Goal: Complete application form: Complete application form

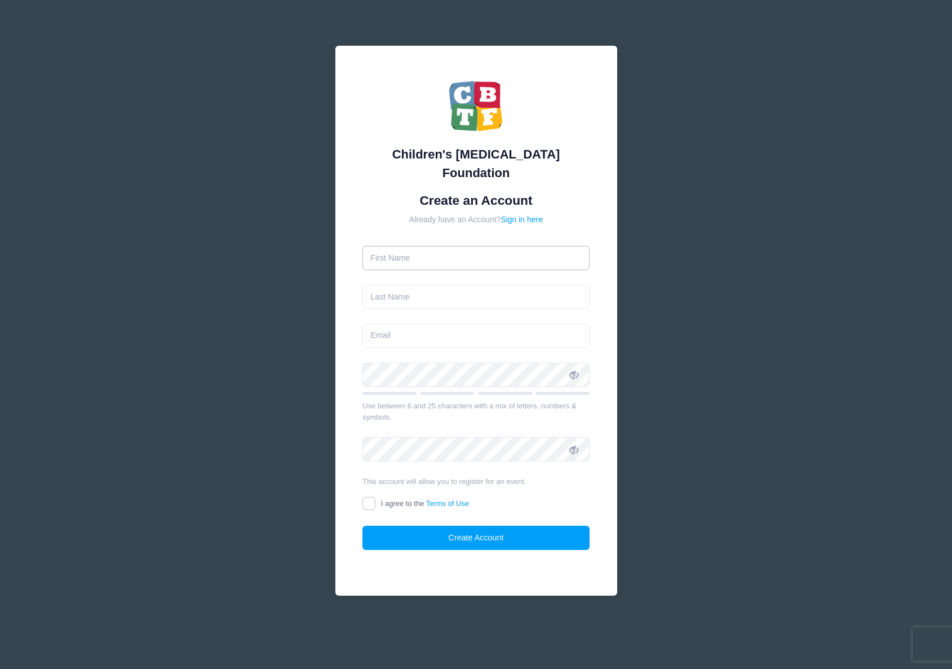
drag, startPoint x: 0, startPoint y: 0, endPoint x: 478, endPoint y: 250, distance: 539.6
click at [478, 250] on input "text" at bounding box center [475, 258] width 227 height 24
type input "Nicolo"
type input "Amico"
type input "[EMAIL_ADDRESS][DOMAIN_NAME]"
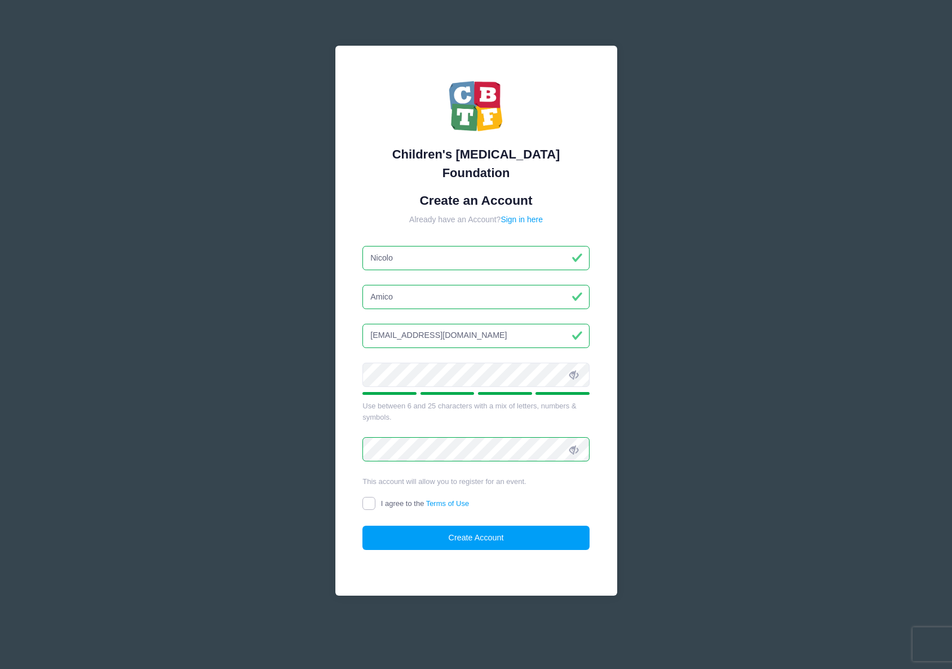
click at [365, 497] on input "I agree to the Terms of Use" at bounding box center [368, 503] width 13 height 13
checkbox input "true"
click at [405, 530] on button "Create Account" at bounding box center [475, 537] width 227 height 24
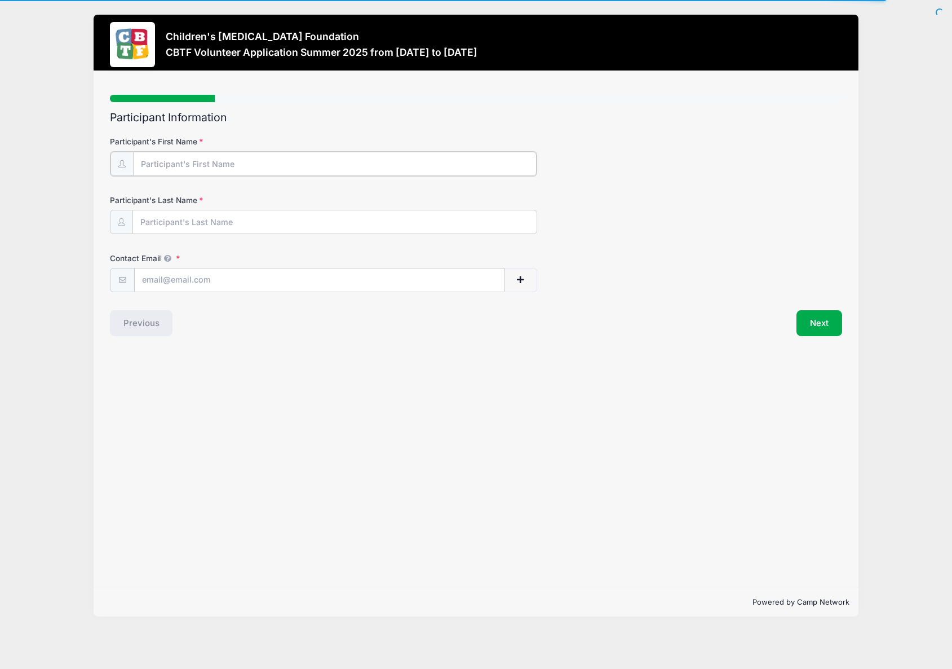
click at [210, 174] on input "Participant's First Name" at bounding box center [335, 164] width 404 height 24
type input "Nicolo"
type input "Amico"
type input "[EMAIL_ADDRESS][DOMAIN_NAME]"
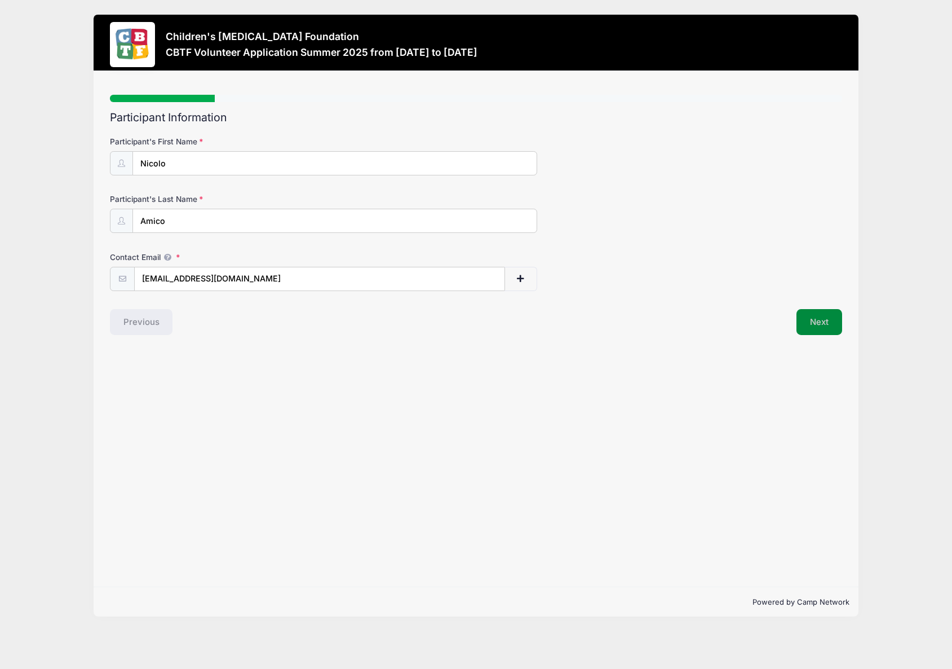
click at [816, 323] on button "Next" at bounding box center [820, 322] width 46 height 26
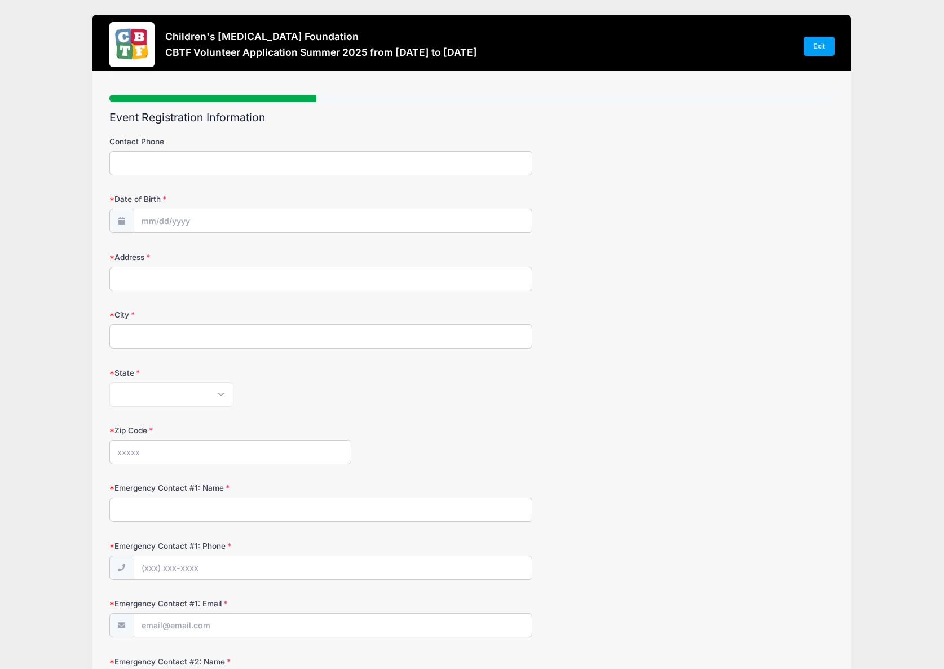
click at [180, 165] on input "Contact Phone" at bounding box center [320, 163] width 423 height 24
type input "5867856091"
type input "8100 pine knoll dr"
type input "Bruce Township"
select select "MI"
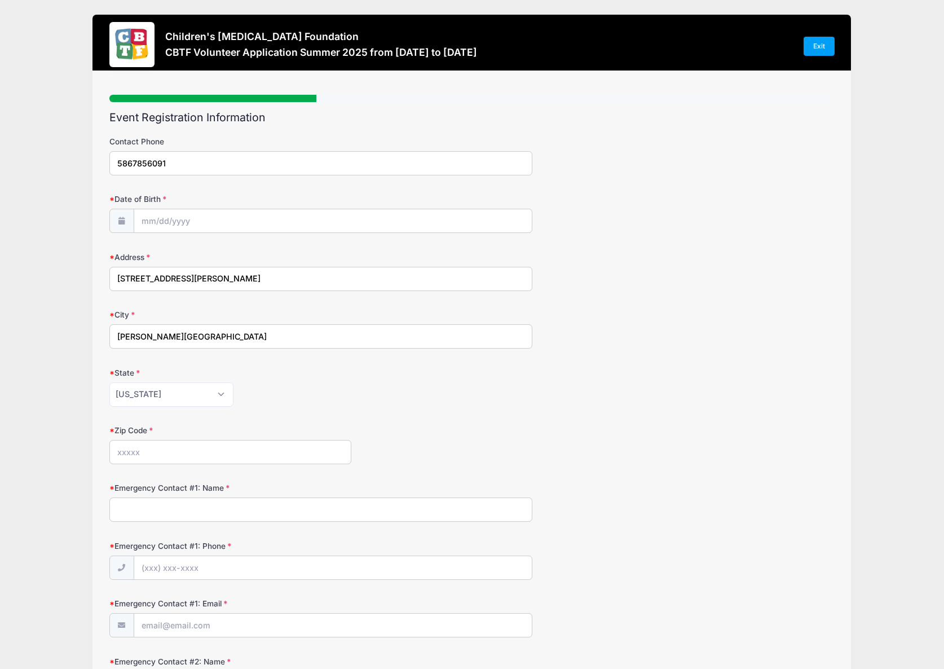
type input "48065"
type input "[EMAIL_ADDRESS][DOMAIN_NAME]"
click at [201, 226] on input "Date of Birth" at bounding box center [332, 221] width 397 height 24
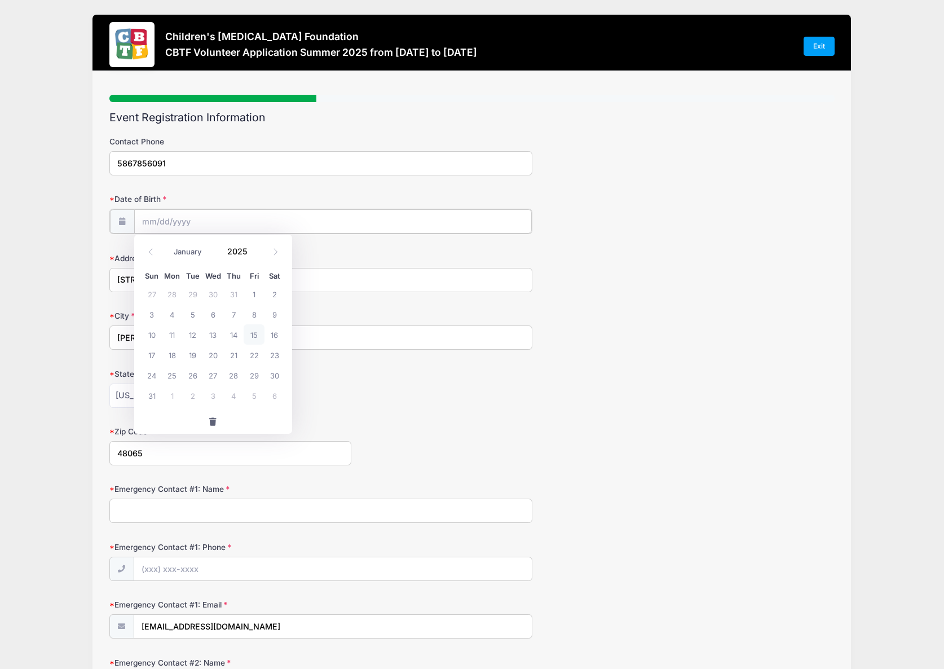
click at [218, 220] on input "Date of Birth" at bounding box center [332, 221] width 397 height 24
click at [162, 220] on input "Date of Birth" at bounding box center [332, 221] width 397 height 24
click at [118, 221] on icon at bounding box center [121, 220] width 9 height 7
click at [147, 222] on input "Date of Birth" at bounding box center [332, 221] width 397 height 24
click at [232, 251] on input "2025" at bounding box center [240, 250] width 37 height 17
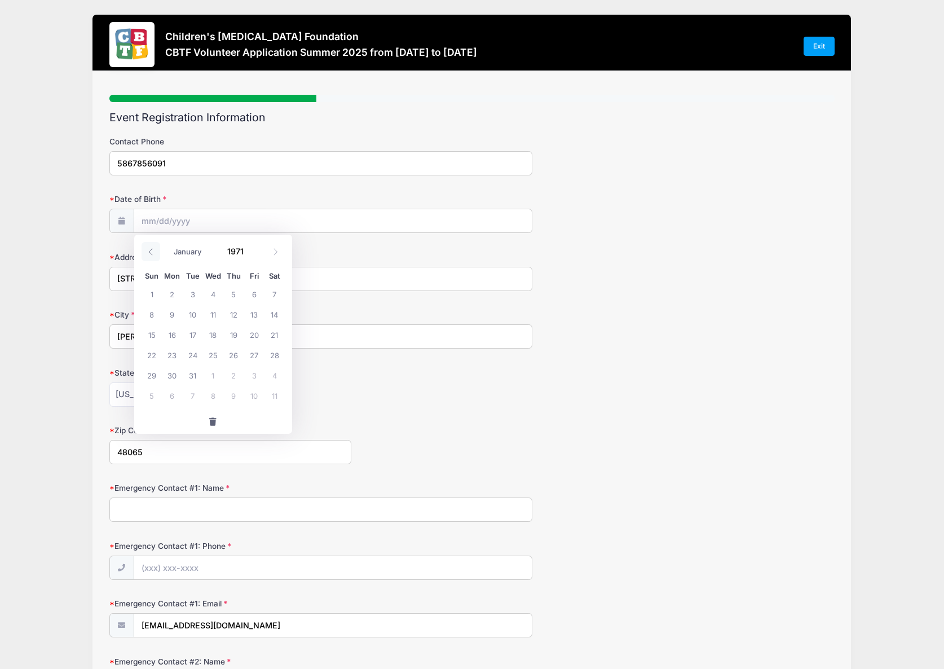
type input "1971"
click at [144, 253] on span at bounding box center [150, 251] width 19 height 19
click at [149, 253] on icon at bounding box center [150, 251] width 7 height 7
select select "4"
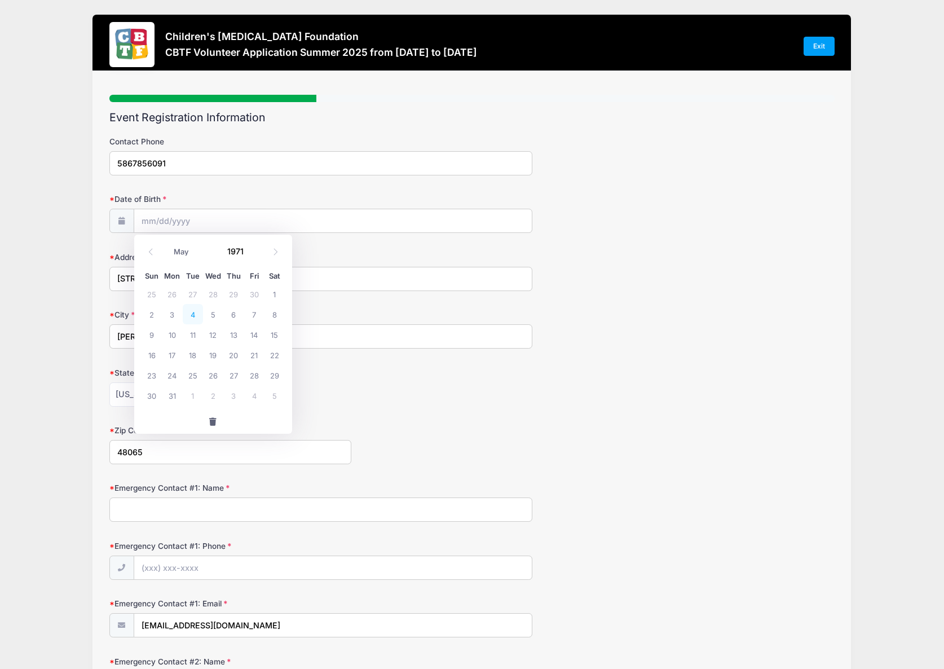
click at [192, 316] on span "4" at bounding box center [193, 314] width 20 height 20
type input "05/04/1971"
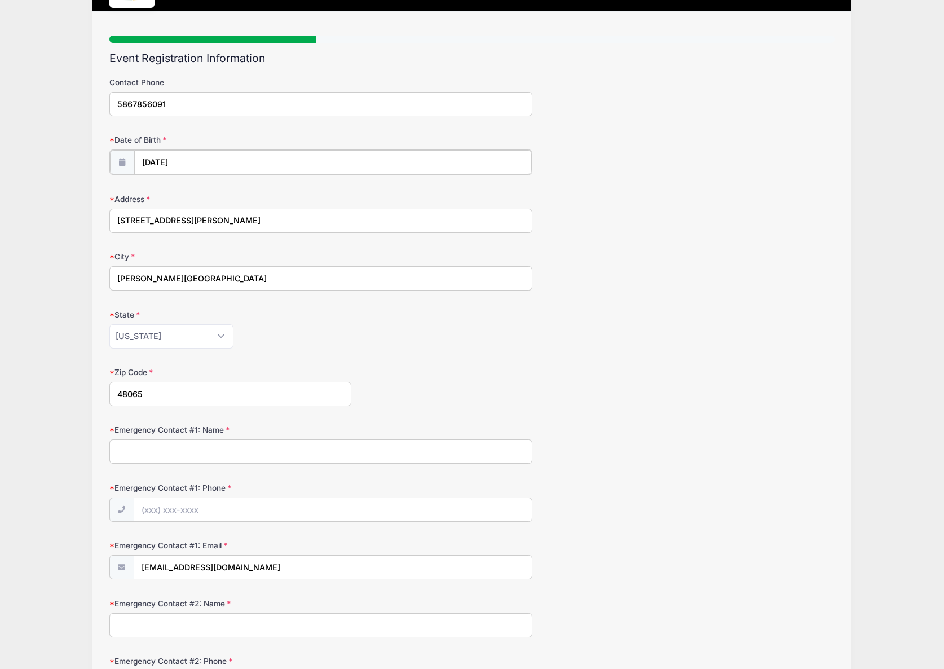
scroll to position [113, 0]
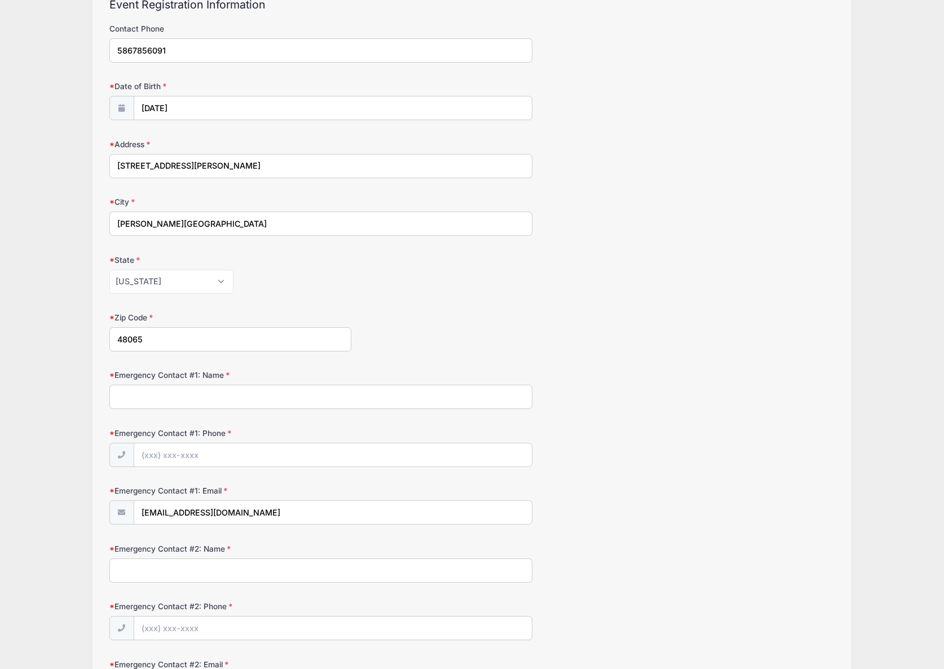
click at [138, 401] on input "Emergency Contact #1: Name" at bounding box center [320, 396] width 423 height 24
type input "Kim Amico"
type input "(586) 291-5099"
drag, startPoint x: 233, startPoint y: 516, endPoint x: 107, endPoint y: 520, distance: 125.8
click at [107, 520] on div "Step 2 /7 Step 1 Step 2 Step 3 Step 4 Policies Extra Items Summary Participant …" at bounding box center [471, 415] width 758 height 915
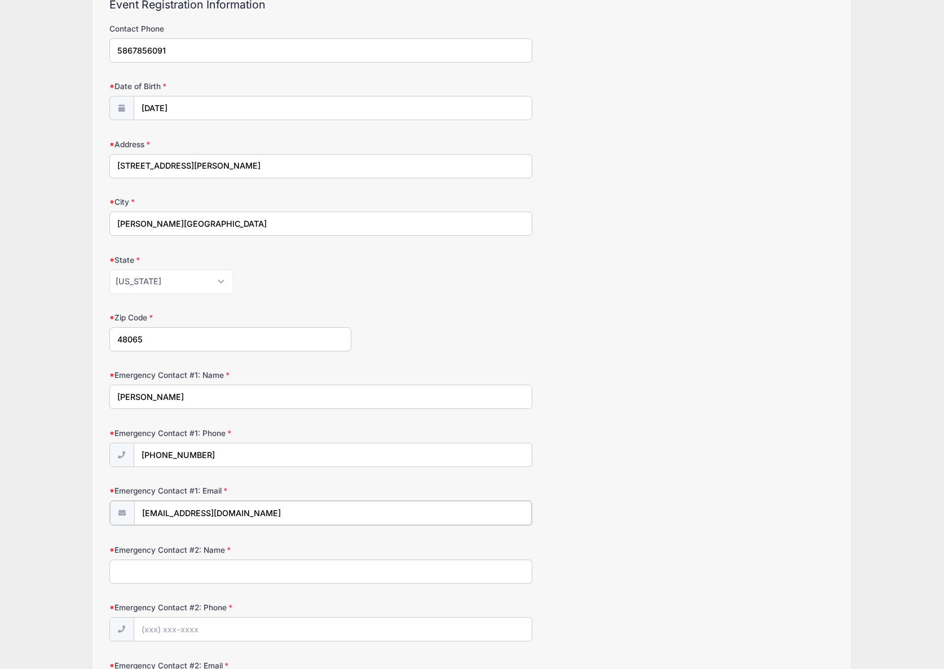
type input "theamico4@comcast.net"
type input "Darion Amico"
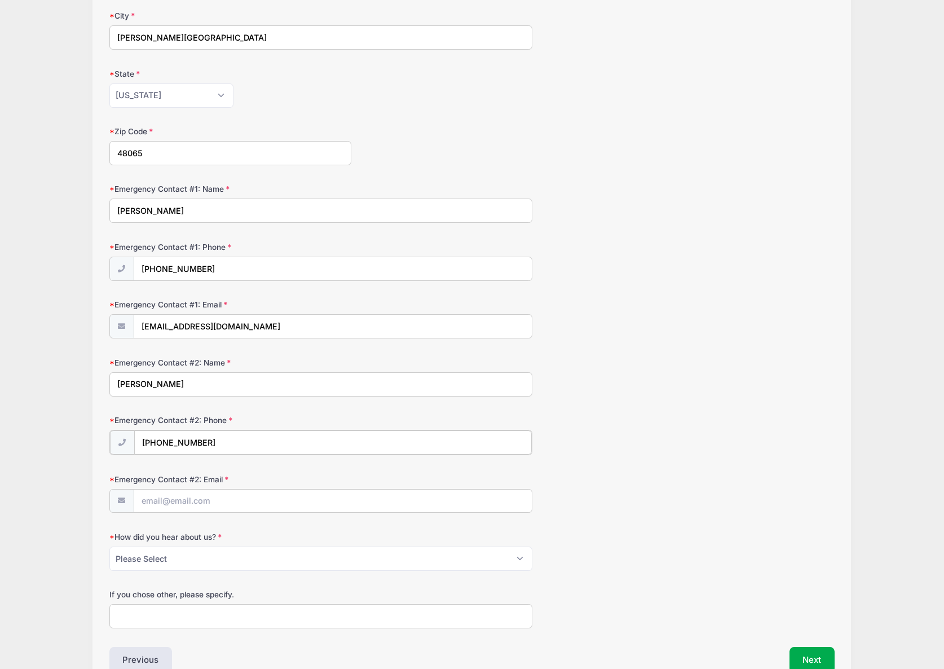
scroll to position [338, 0]
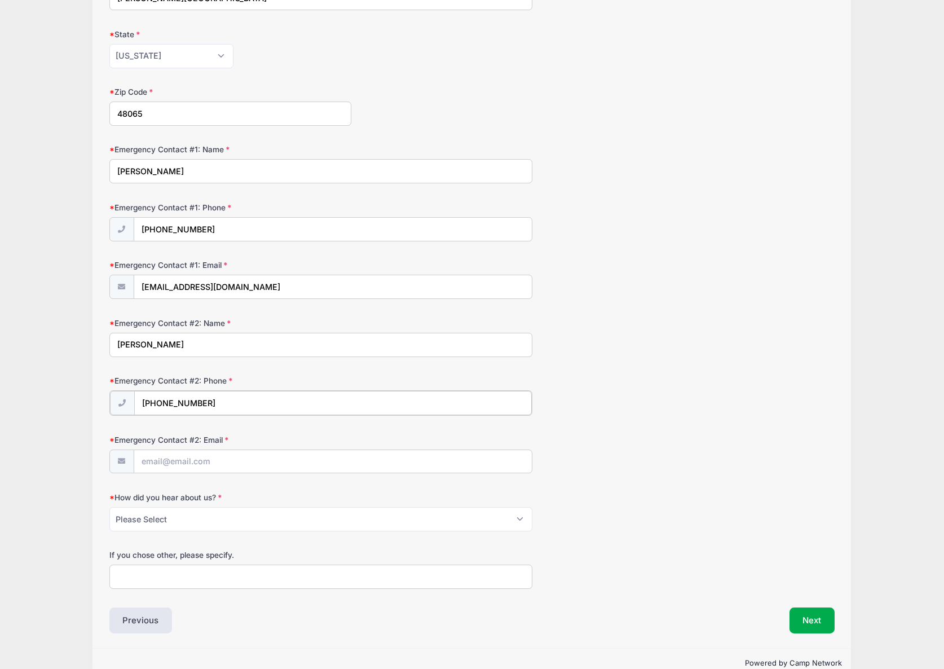
type input "(586) 738-4579"
click at [187, 462] on input "Emergency Contact #2: Email" at bounding box center [332, 461] width 397 height 24
type input "damico5407@gmail.com"
click at [391, 520] on select "Please Select Hospital Word of Mouth Social Media Online Other" at bounding box center [320, 518] width 423 height 24
select select "Other"
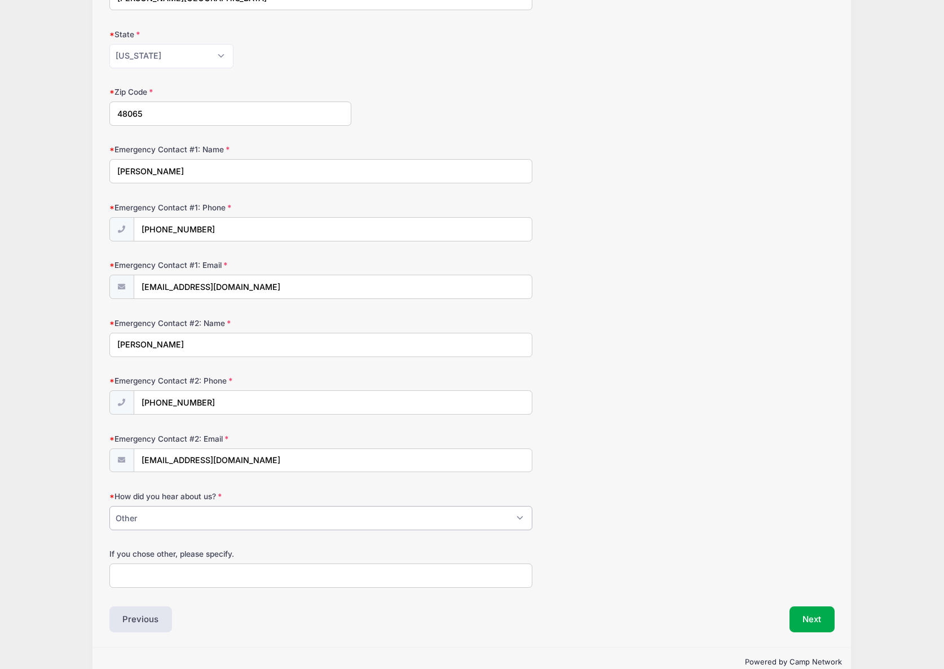
click at [109, 506] on select "Please Select Hospital Word of Mouth Social Media Online Other" at bounding box center [320, 518] width 423 height 24
click at [218, 583] on input "If you chose other, please specify." at bounding box center [320, 575] width 423 height 24
type input "Family"
click at [808, 621] on button "Next" at bounding box center [812, 619] width 46 height 26
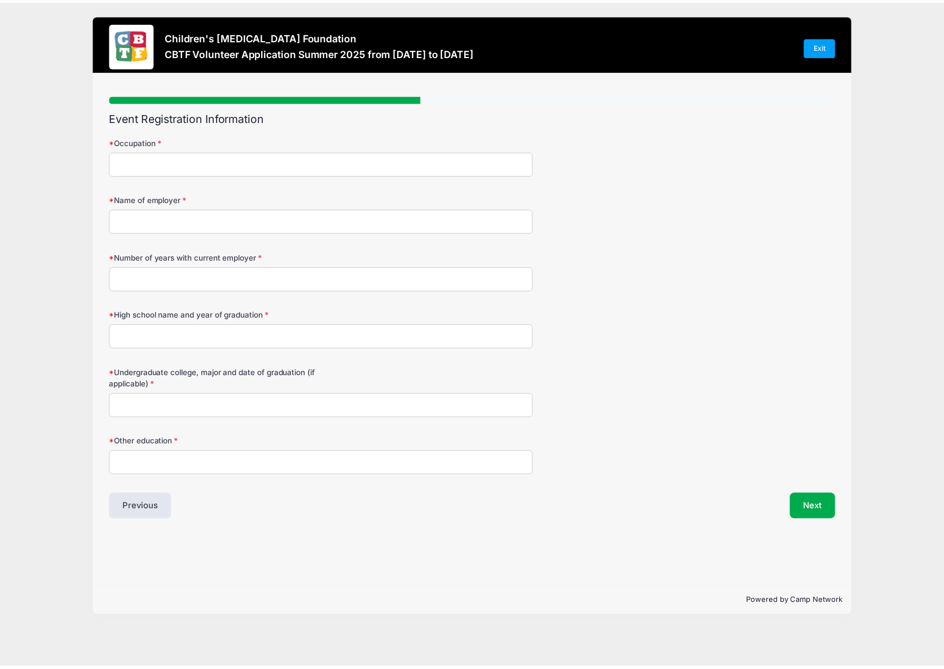
scroll to position [0, 0]
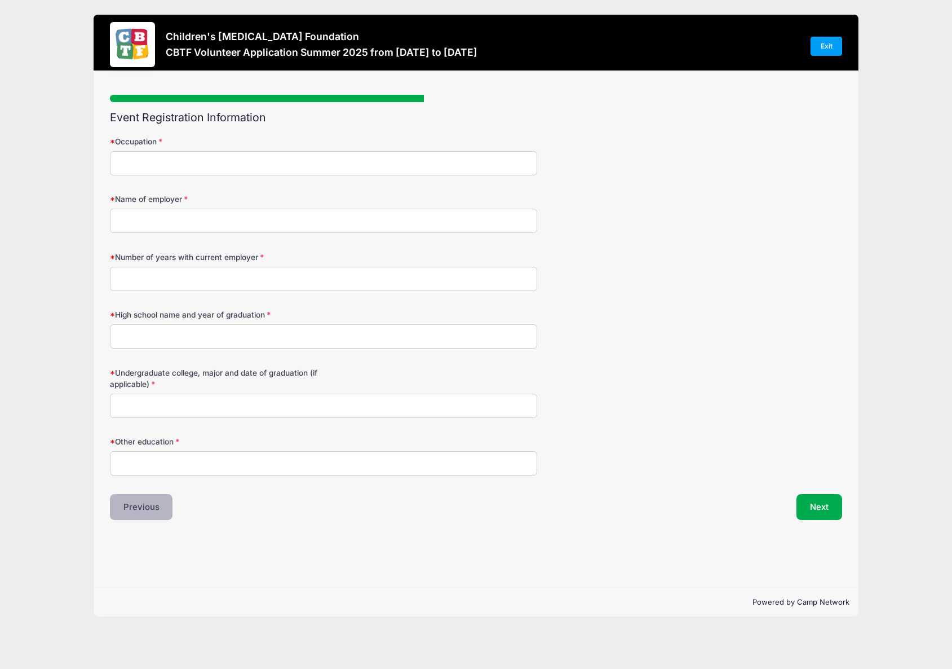
click at [157, 507] on button "Previous" at bounding box center [141, 507] width 63 height 26
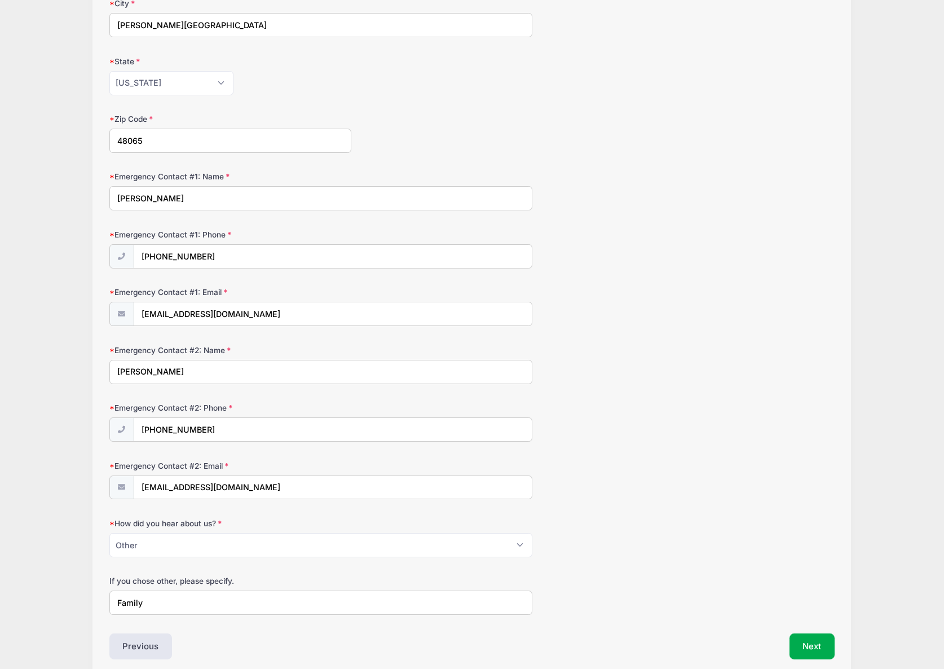
scroll to position [361, 0]
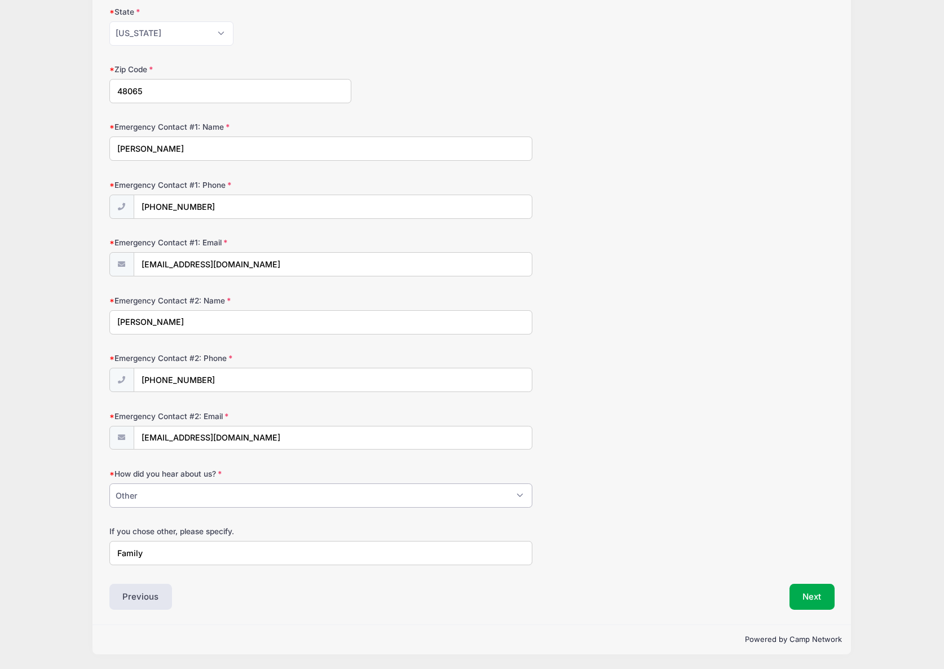
click at [163, 492] on select "Please Select Hospital Word of Mouth Social Media Online Other" at bounding box center [320, 495] width 423 height 24
select select "Word of Mouth"
click at [109, 483] on select "Please Select Hospital Word of Mouth Social Media Online Other" at bounding box center [320, 495] width 423 height 24
drag, startPoint x: 153, startPoint y: 559, endPoint x: 100, endPoint y: 553, distance: 53.9
click at [100, 553] on div "Step 2 /7 Step 1 Step 2 Step 3 Step 4 Policies Extra Items Summary Participant …" at bounding box center [471, 167] width 758 height 914
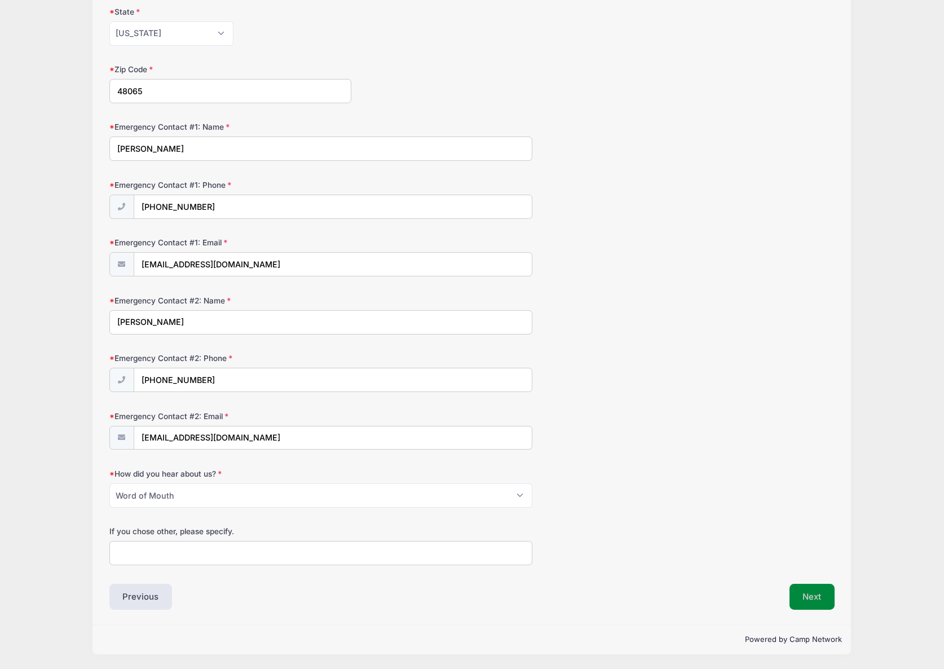
click at [813, 595] on button "Next" at bounding box center [812, 596] width 46 height 26
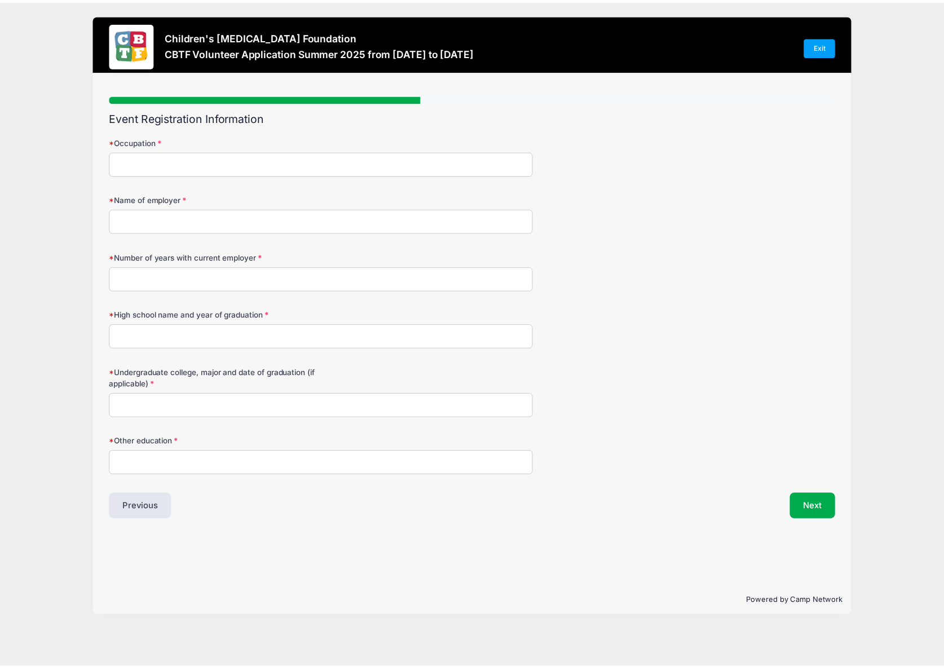
scroll to position [0, 0]
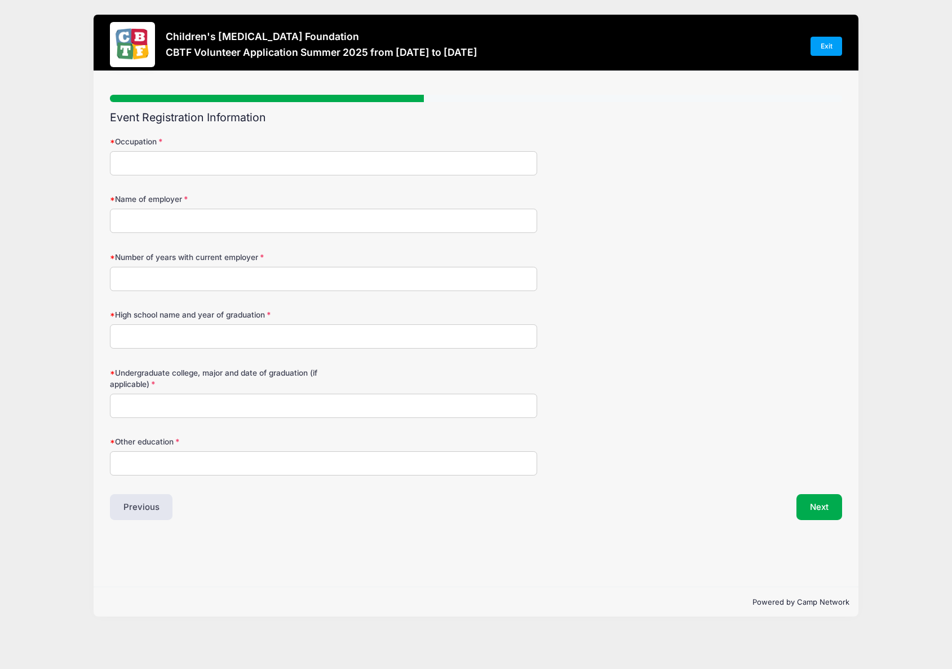
click at [202, 167] on input "Occupation" at bounding box center [323, 163] width 427 height 24
type input "T"
type input "Registered Nurse"
type input "McLaren Health Care Corporation"
type input "12"
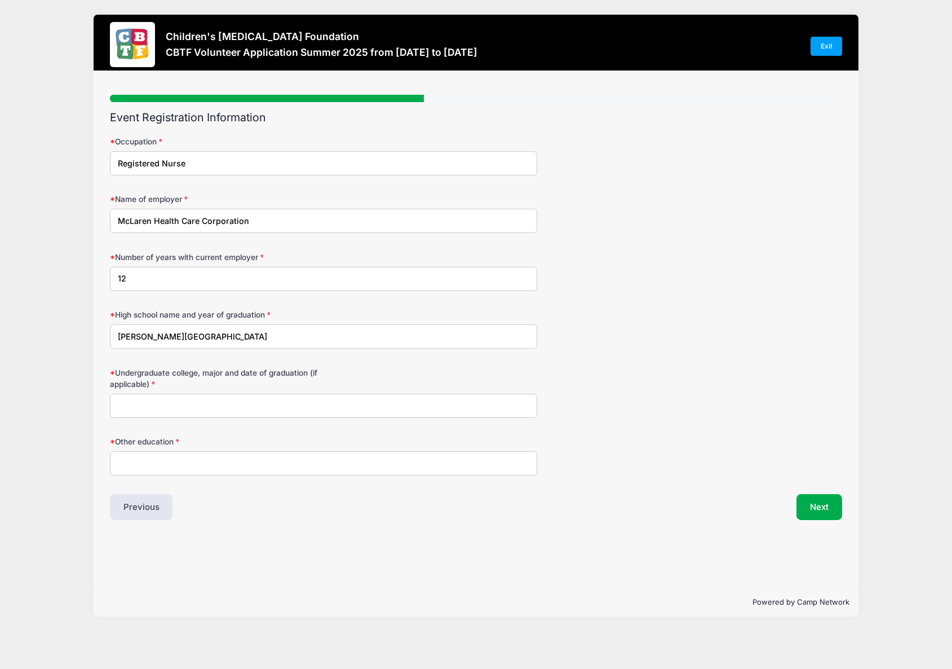
type input "Warren Woods Tower HS"
type input "Ohio University, BSN, 2016"
drag, startPoint x: 234, startPoint y: 411, endPoint x: 107, endPoint y: 414, distance: 127.4
click at [107, 414] on div "Step 3 /7 Step 1 Step 2 Step 3 Step 4 Policies Extra Items Summary Participant …" at bounding box center [477, 329] width 766 height 516
click at [166, 462] on input "Other education" at bounding box center [323, 463] width 427 height 24
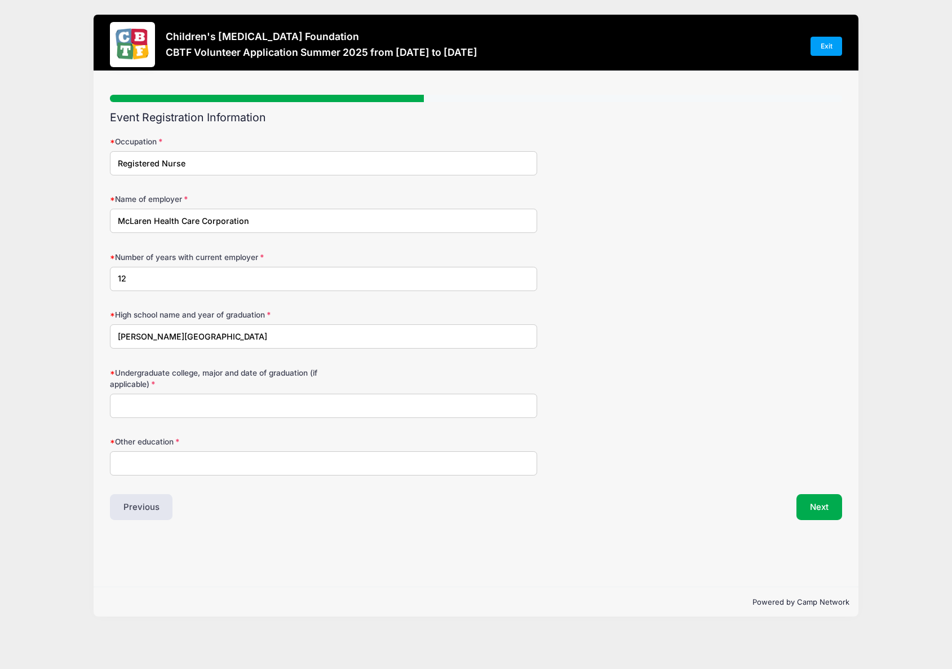
paste input "Ohio University, BSN, 2016"
type input "Ohio University, BSN, 2016"
click at [151, 403] on input "Undergraduate college, major and date of graduation (if applicable)" at bounding box center [323, 405] width 427 height 24
type input "Macomb Community College, Associates of Nursing, 2013"
click at [818, 507] on button "Next" at bounding box center [820, 507] width 46 height 26
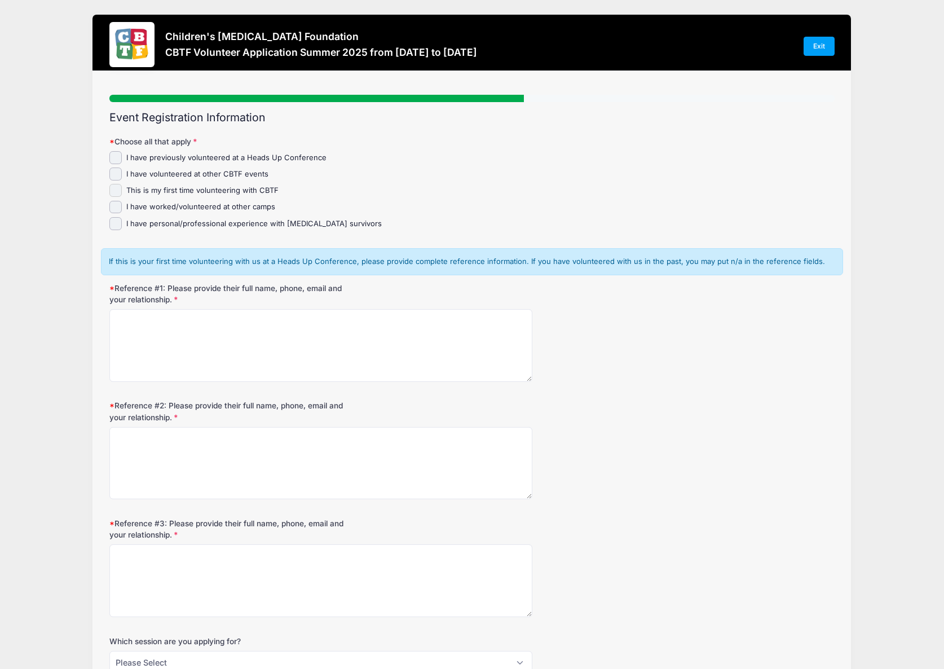
click at [110, 192] on input "This is my first time volunteering with CBTF" at bounding box center [115, 190] width 13 height 13
checkbox input "true"
click at [161, 330] on textarea "Reference #1: Please provide their full name, phone, email and your relationshi…" at bounding box center [320, 345] width 423 height 73
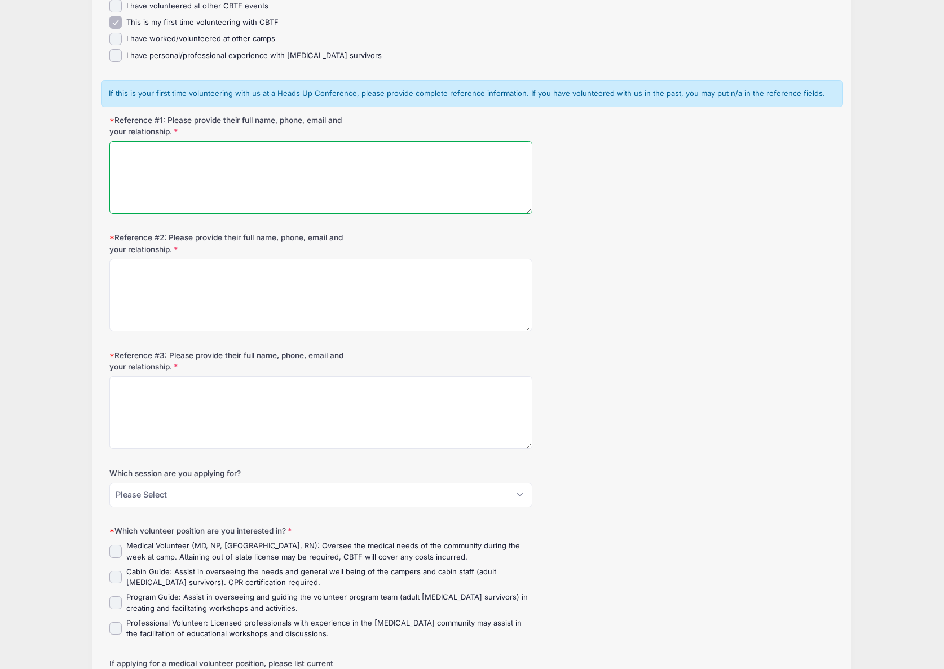
scroll to position [338, 0]
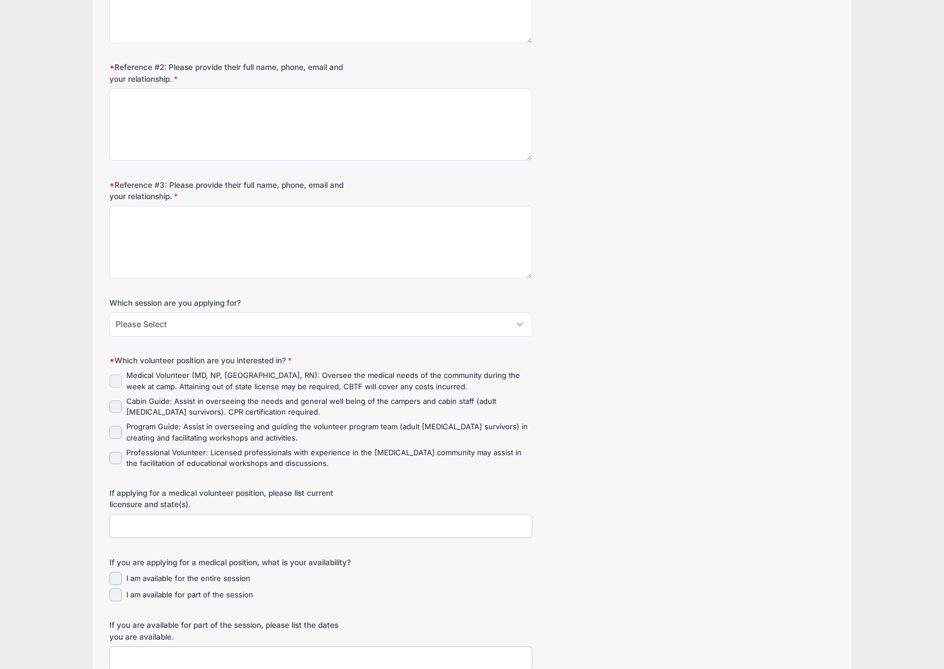
click at [116, 380] on input "Medical Volunteer (MD, NP, PA, RN): Oversee the medical needs of the community …" at bounding box center [115, 380] width 13 height 13
checkbox input "true"
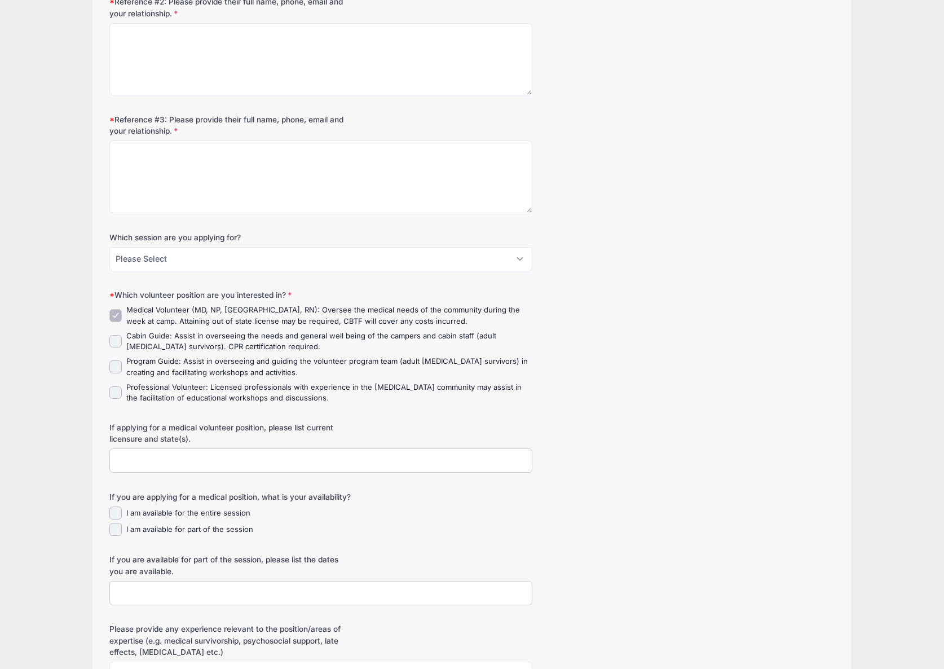
scroll to position [413, 0]
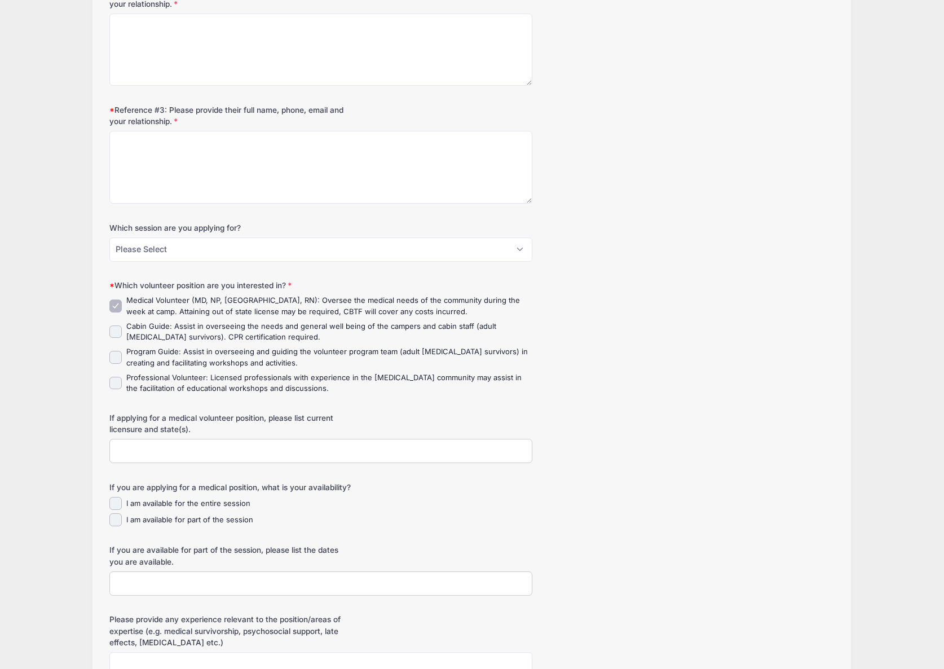
click at [145, 449] on input "If applying for a medical volunteer position, please list current licensure and…" at bounding box center [320, 451] width 423 height 24
type input "State of Michigan, Registered Nurse"
click at [117, 526] on input "I am available for part of the session" at bounding box center [115, 519] width 13 height 13
checkbox input "true"
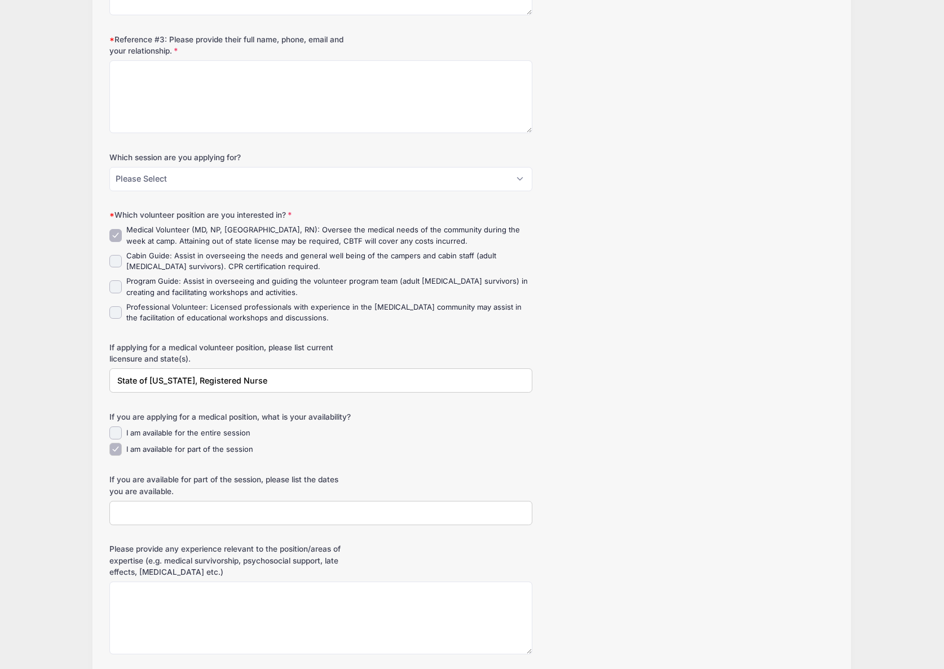
scroll to position [489, 0]
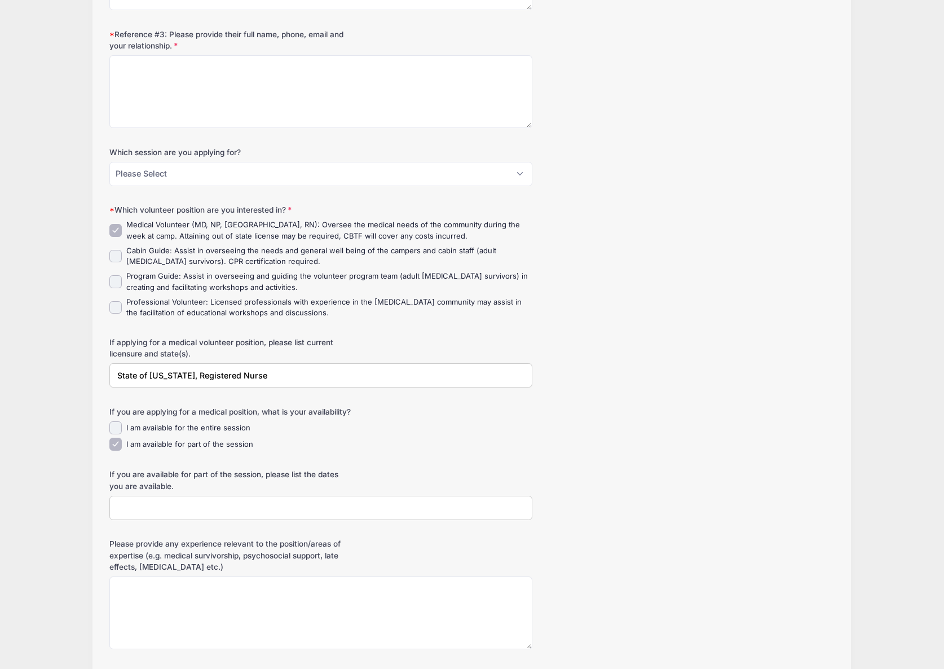
click at [139, 520] on input "If you are available for part of the session, please list the dates you are ava…" at bounding box center [320, 508] width 423 height 24
click at [232, 520] on input "If you are available for part of the session, please list the dates you are ava…" at bounding box center [320, 508] width 423 height 24
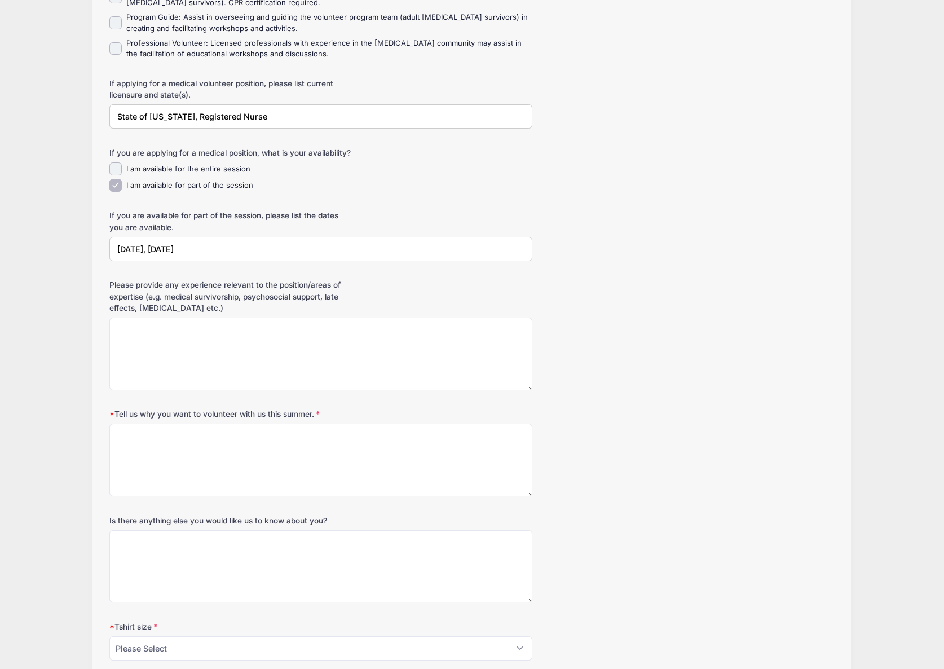
scroll to position [751, 0]
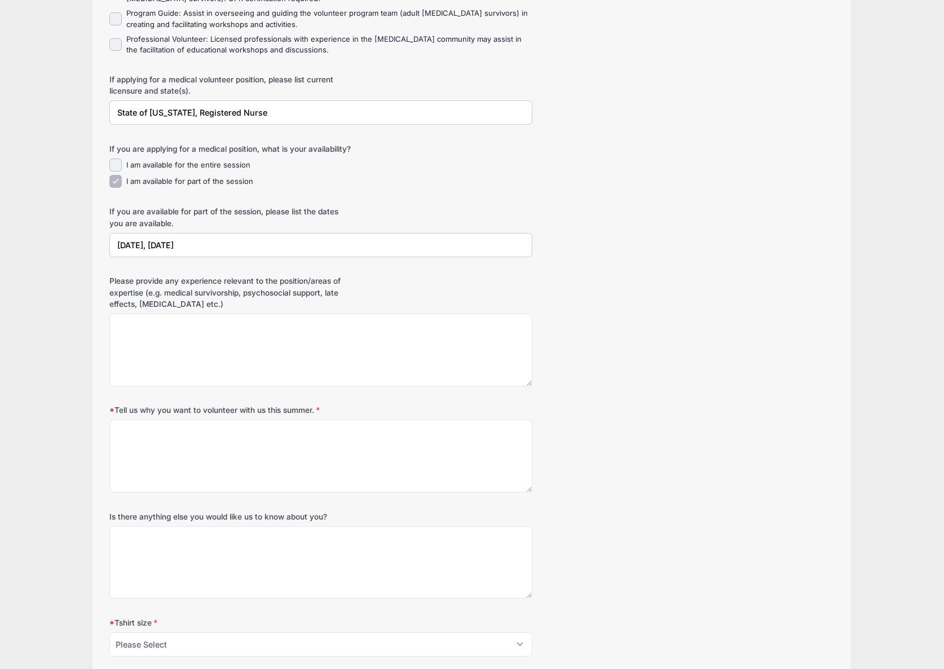
type input "8/18/25, 8/19/25"
click at [190, 450] on textarea "Tell us why you want to volunteer with us this summer." at bounding box center [320, 455] width 423 height 73
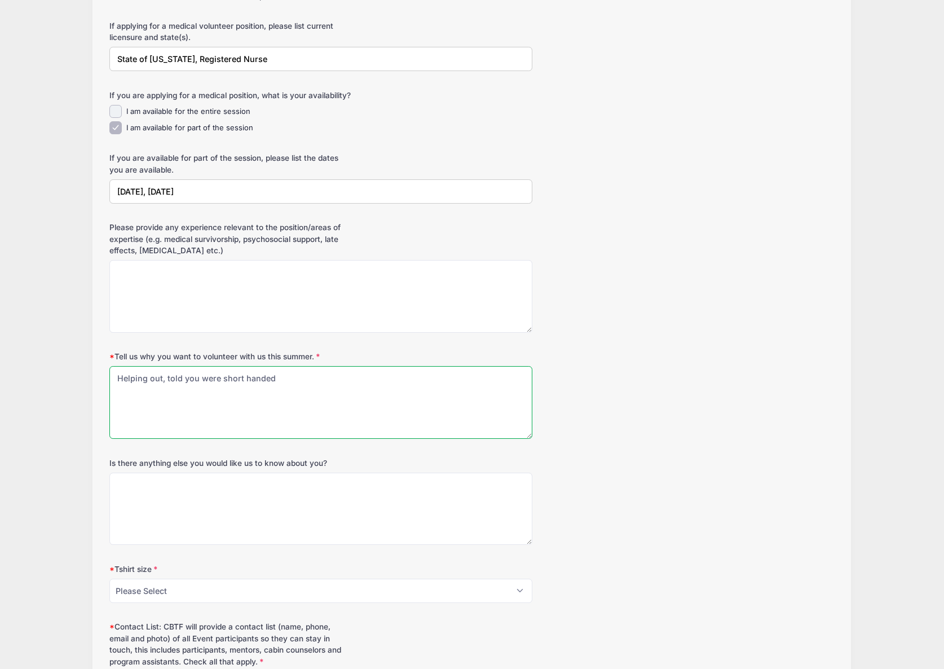
scroll to position [902, 0]
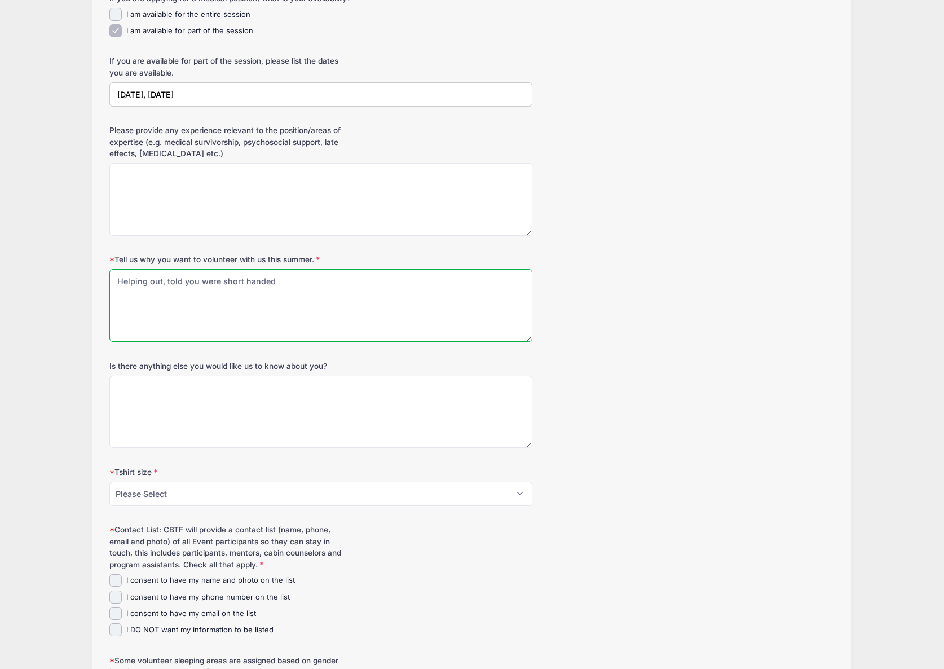
type textarea "Helping out, told you were short handed"
click at [181, 504] on select "Please Select Adult Small Adult Medium Adult Large Adult XL Adult 2XL Adult 3XL" at bounding box center [320, 493] width 423 height 24
select select "Adult XL"
click at [109, 493] on select "Please Select Adult Small Adult Medium Adult Large Adult XL Adult 2XL Adult 3XL" at bounding box center [320, 493] width 423 height 24
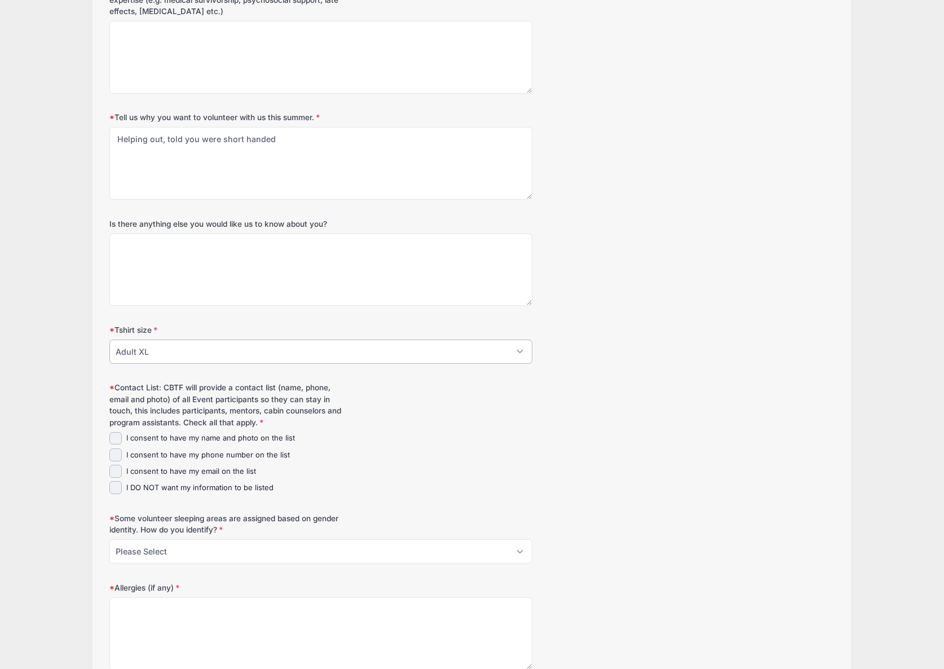
scroll to position [1090, 0]
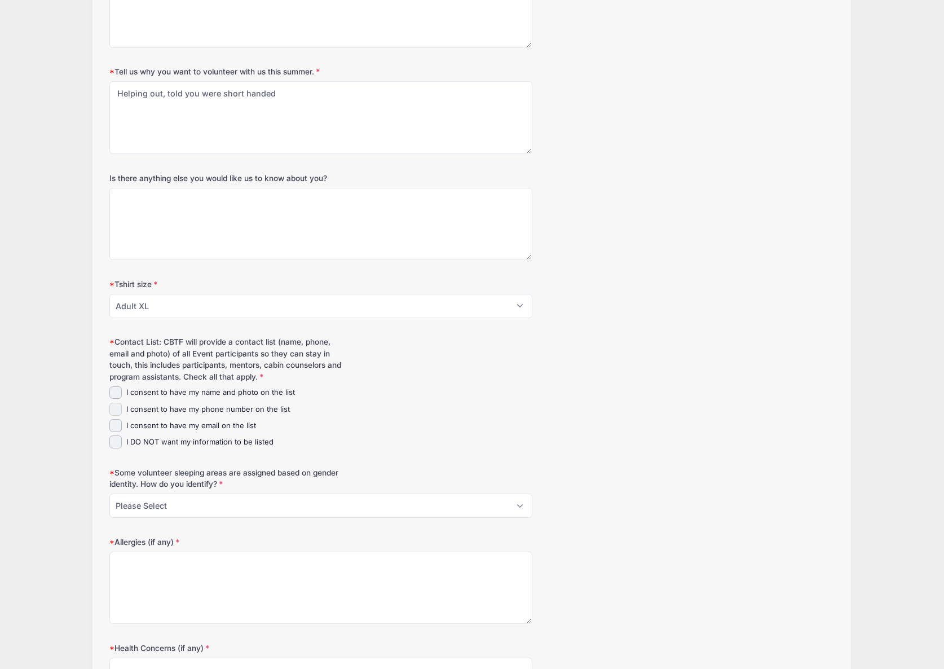
click at [116, 415] on input "I consent to have my phone number on the list" at bounding box center [115, 408] width 13 height 13
checkbox input "true"
click at [109, 432] on input "I consent to have my email on the list" at bounding box center [115, 425] width 13 height 13
checkbox input "true"
click at [201, 517] on select "Please Select Male Female" at bounding box center [320, 505] width 423 height 24
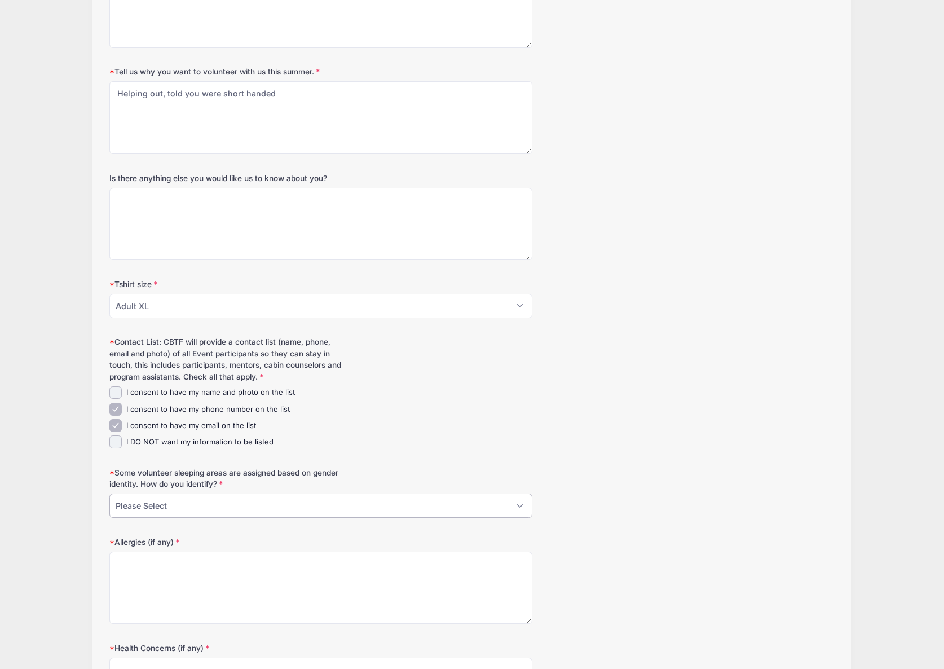
select select "Male"
click at [109, 505] on select "Please Select Male Female" at bounding box center [320, 505] width 423 height 24
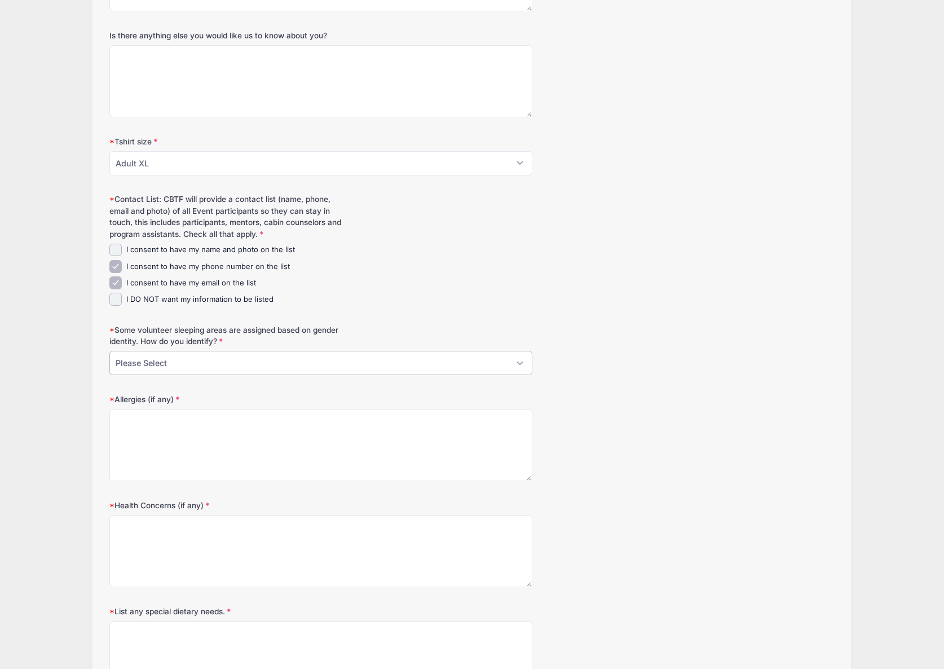
scroll to position [1240, 0]
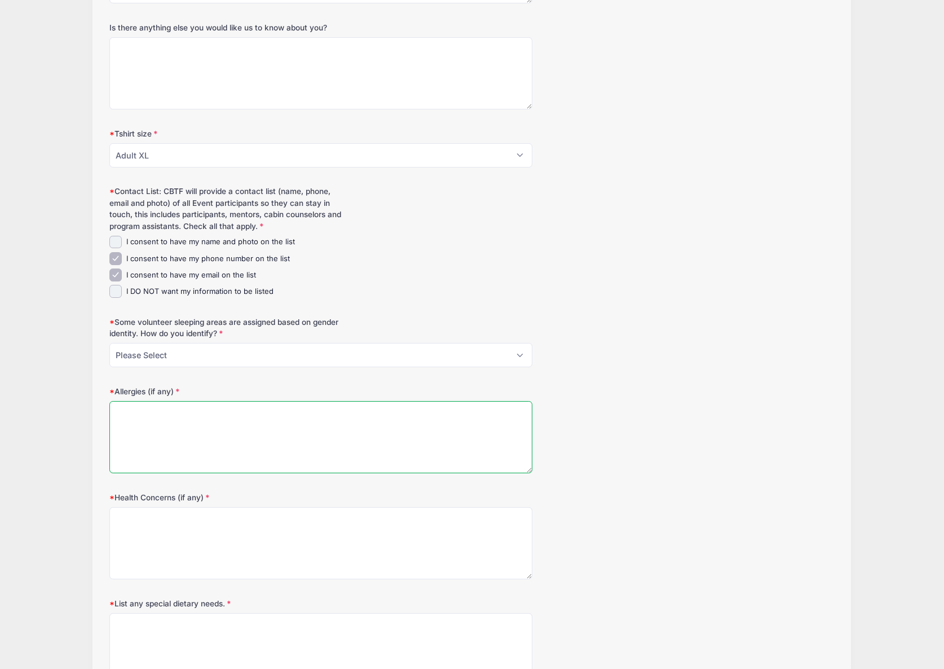
click at [172, 463] on textarea "Allergies (if any)" at bounding box center [320, 437] width 423 height 73
type textarea "none"
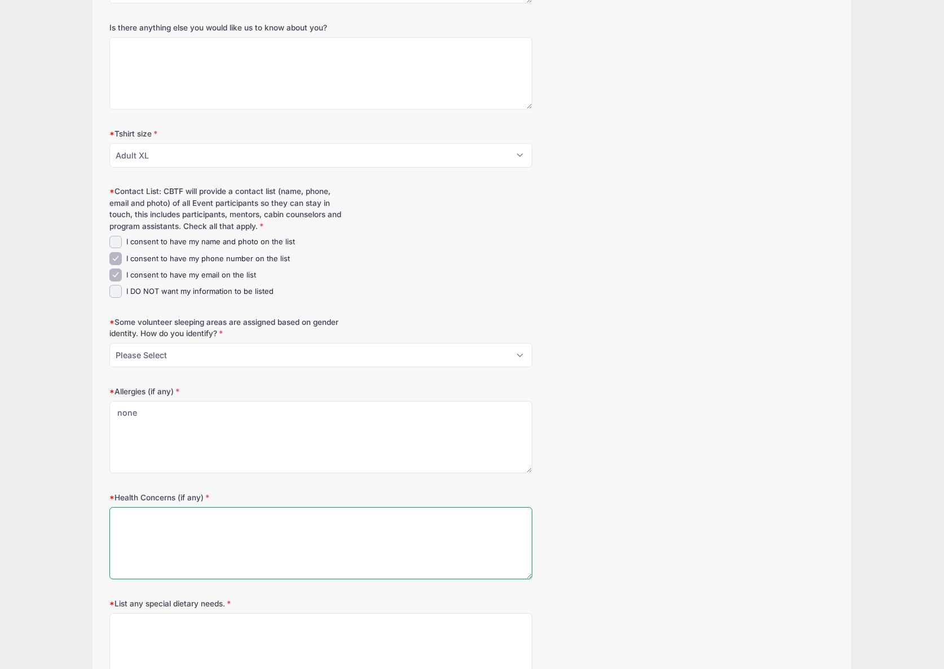
click at [143, 563] on textarea "Health Concerns (if any)" at bounding box center [320, 543] width 423 height 73
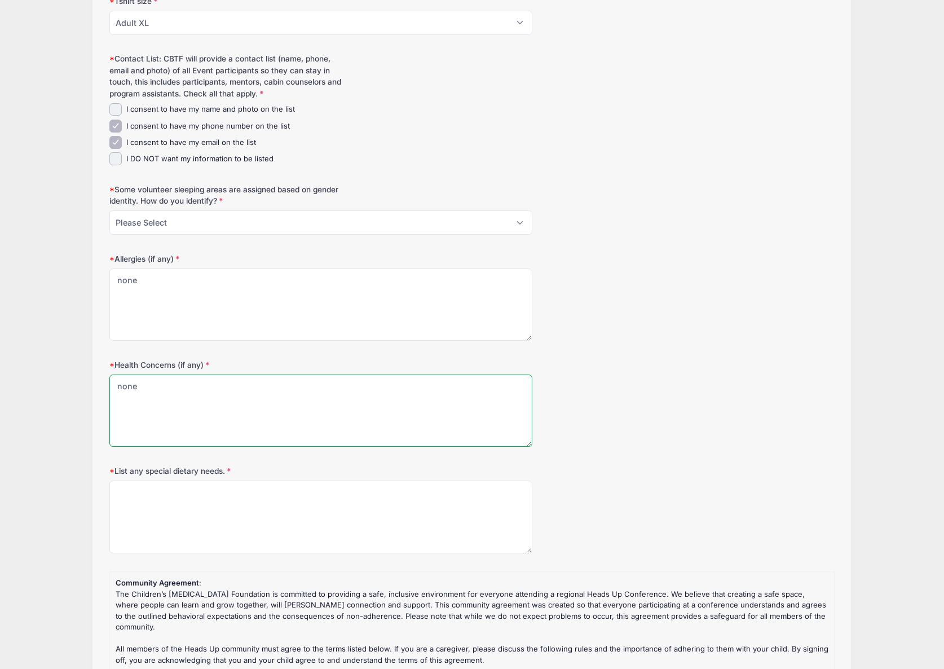
scroll to position [1391, 0]
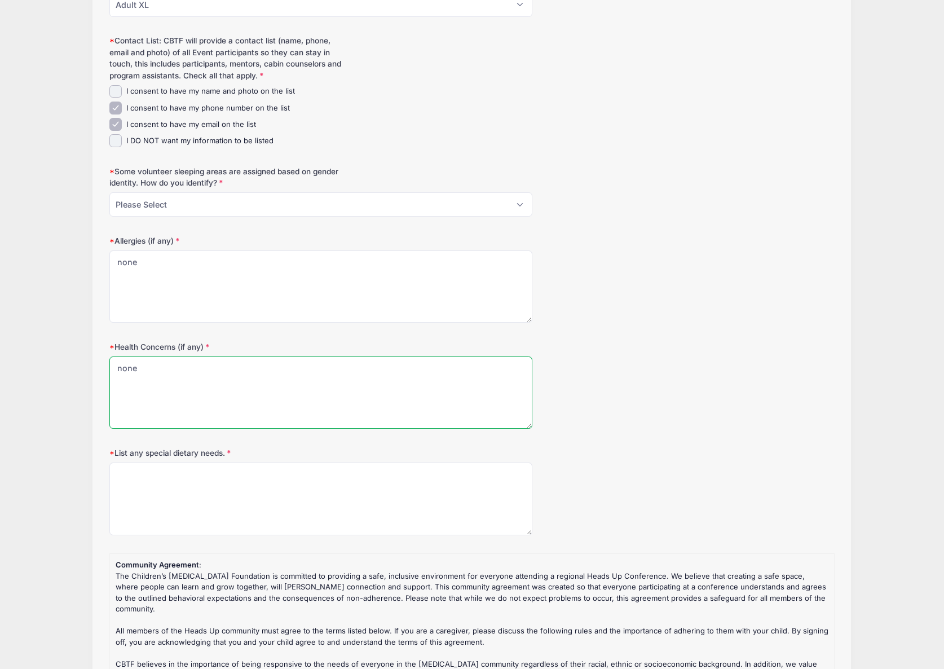
type textarea "none"
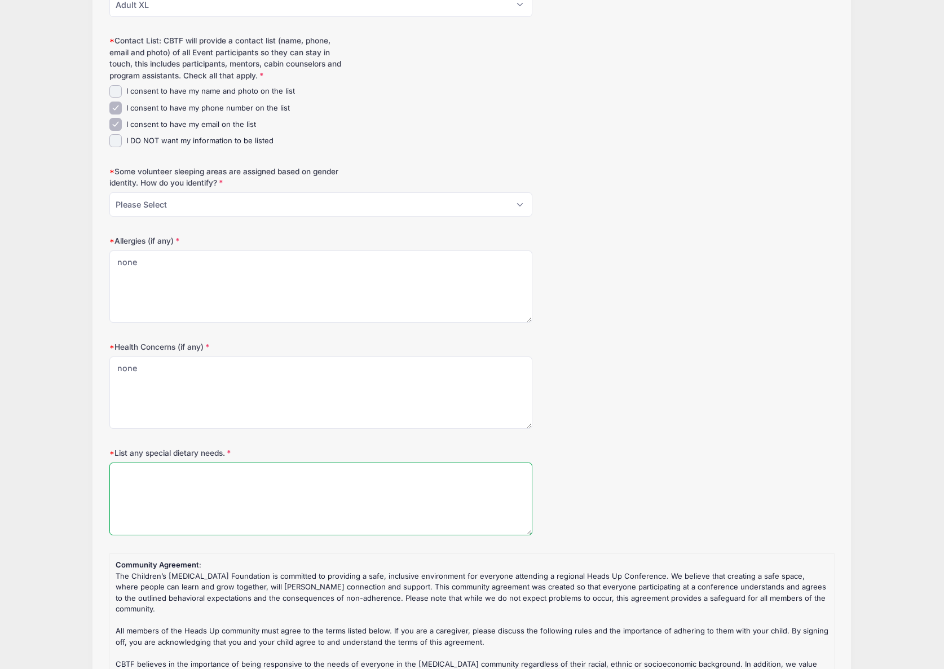
click at [159, 526] on textarea "List any special dietary needs." at bounding box center [320, 498] width 423 height 73
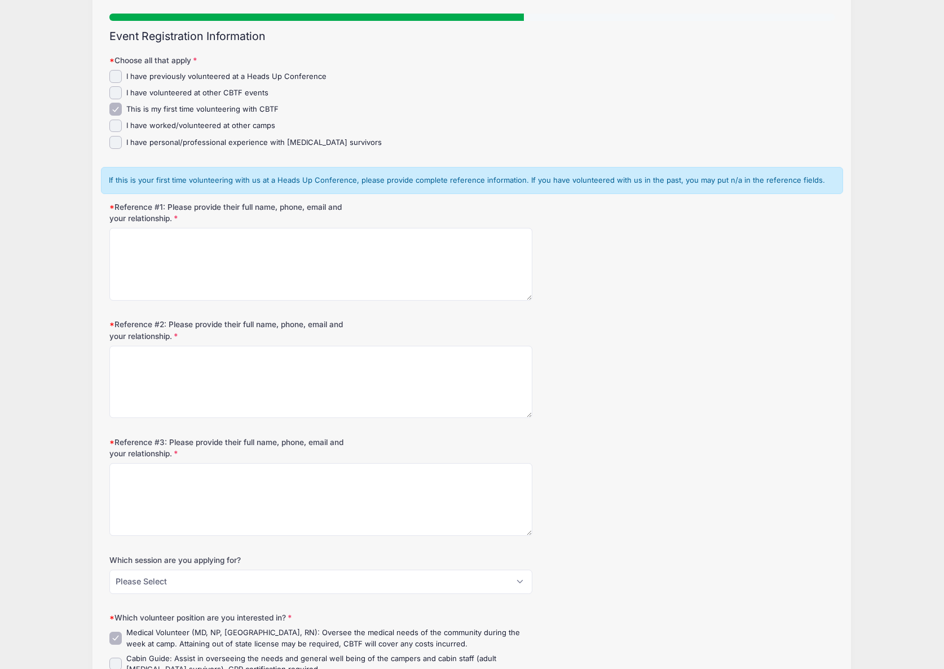
scroll to position [0, 0]
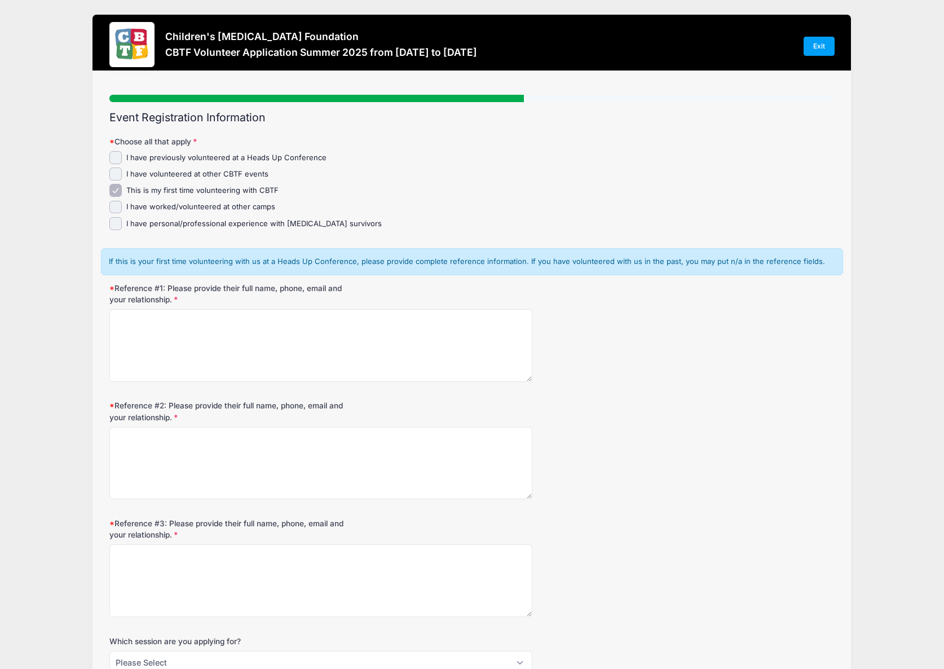
type textarea "none"
click at [191, 328] on textarea "Reference #1: Please provide their full name, phone, email and your relationshi…" at bounding box center [320, 345] width 423 height 73
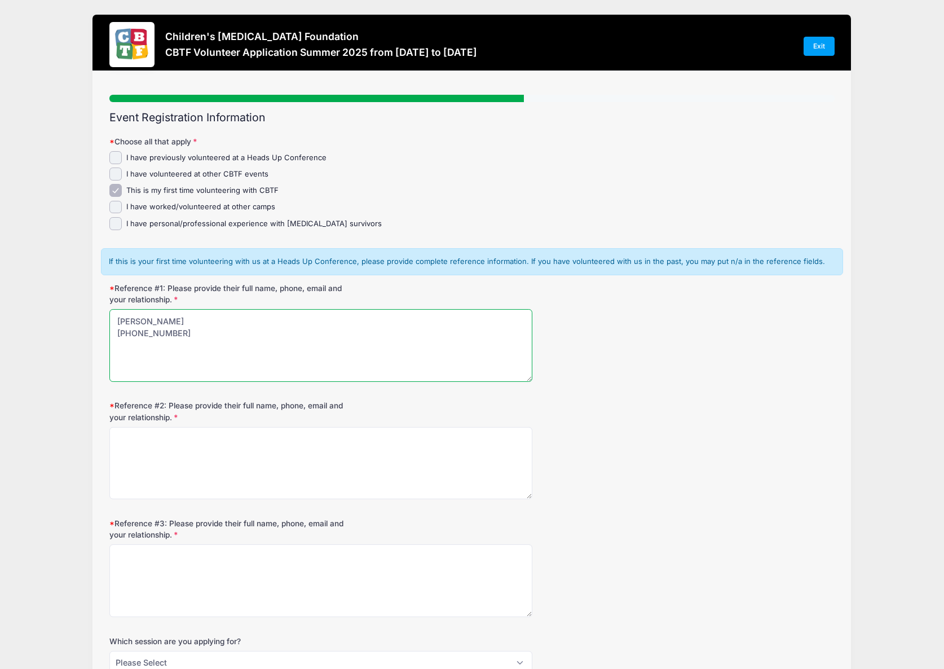
paste textarea "swagner@cbtf.org"
type textarea "Stacia Wagner 314-346-6457 swagner@cbtf.org Cousin"
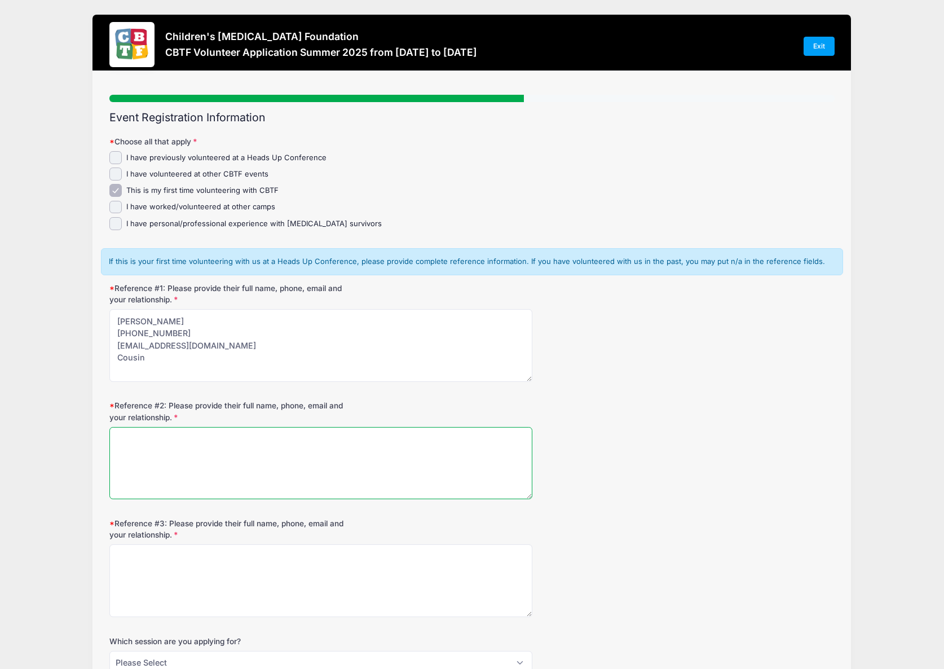
click at [251, 443] on textarea "Reference #2: Please provide their full name, phone, email and your relationshi…" at bounding box center [320, 463] width 423 height 73
type textarea "Kim Amico 586-291-5099 theamico4@comcast.net Wife"
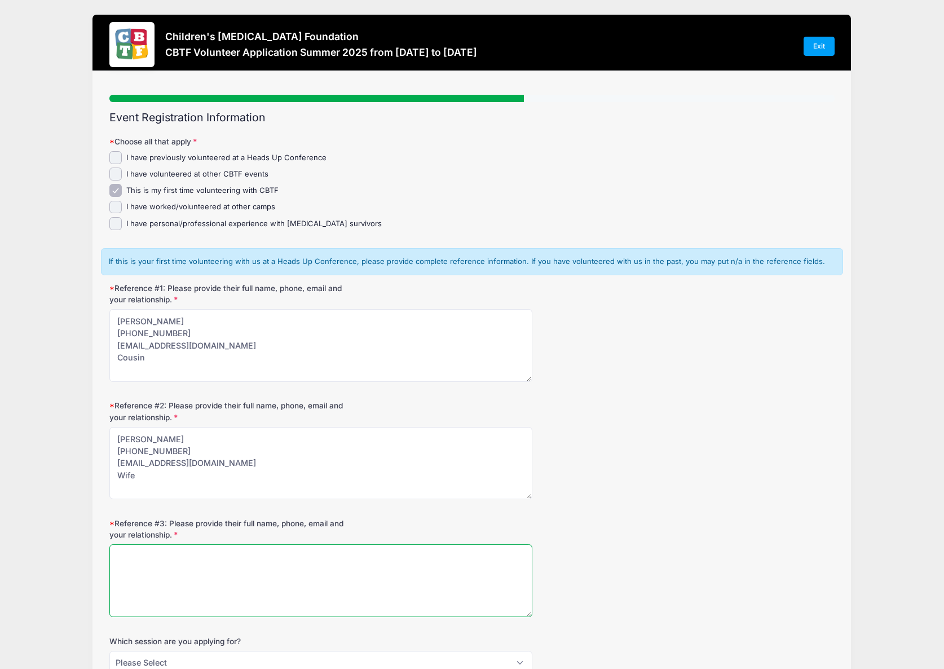
click at [232, 563] on textarea "Reference #3: Please provide their full name, phone, email and your relationshi…" at bounding box center [320, 580] width 423 height 73
click at [153, 570] on textarea "Alexis Amico 586-2562487" at bounding box center [320, 580] width 423 height 73
click at [152, 569] on textarea "Alexis Amico 586-2562487" at bounding box center [320, 580] width 423 height 73
click at [192, 577] on textarea "Alexis Amico 586-256-2487" at bounding box center [320, 580] width 423 height 73
paste textarea "alexishamico@gmail.com"
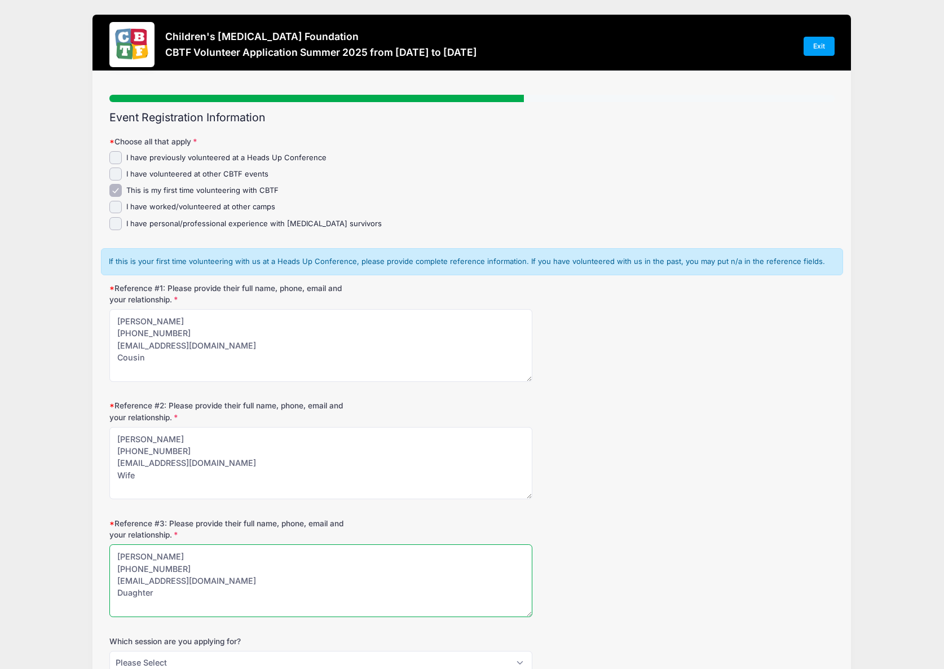
click at [135, 598] on textarea "Alexis Amico 586-256-2487 alexishamico@gmail.com Duaghter" at bounding box center [320, 580] width 423 height 73
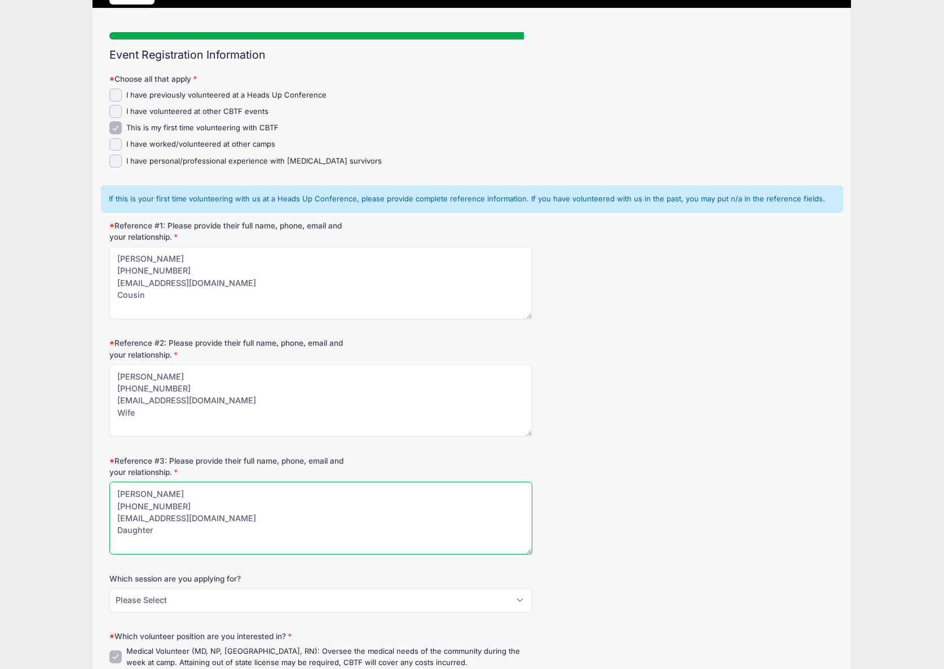
scroll to position [225, 0]
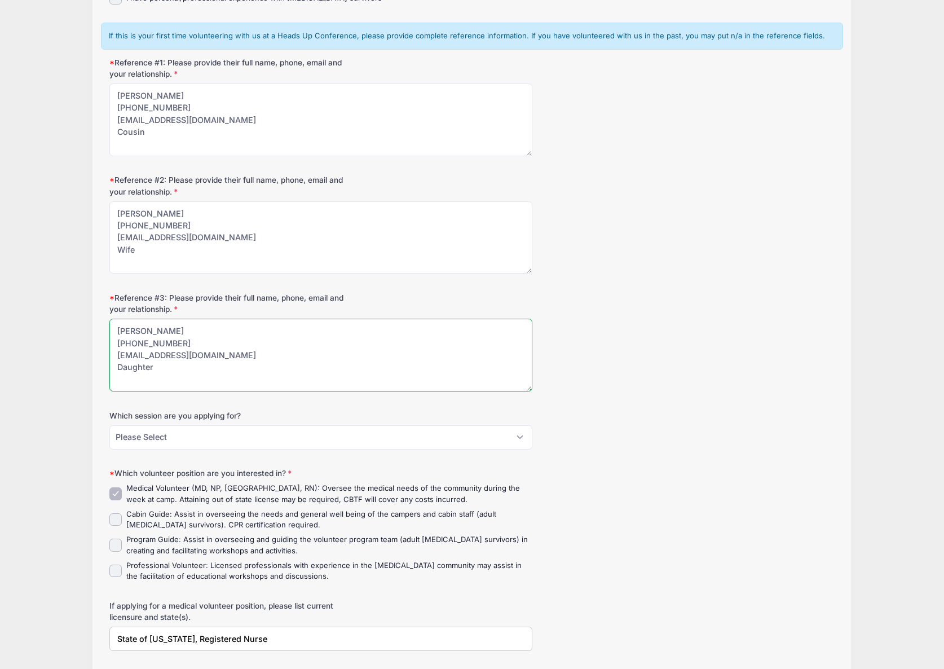
type textarea "Alexis Amico 586-256-2487 alexishamico@gmail.com Daughter"
click at [164, 437] on select "Please Select July 6-9 Vashon Island, WA-Camp Burton July 13-18 Winder, GA-Camp…" at bounding box center [320, 437] width 423 height 24
select select "August 18-23 Jackson, MI-YMCA Storer Camp"
click at [109, 425] on select "Please Select July 6-9 Vashon Island, WA-Camp Burton July 13-18 Winder, GA-Camp…" at bounding box center [320, 437] width 423 height 24
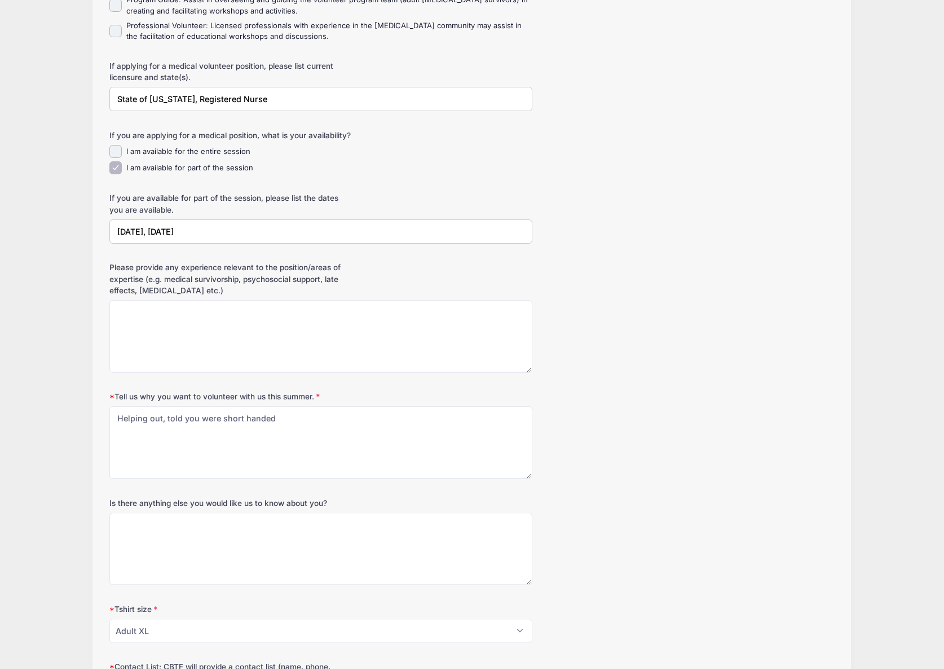
scroll to position [789, 0]
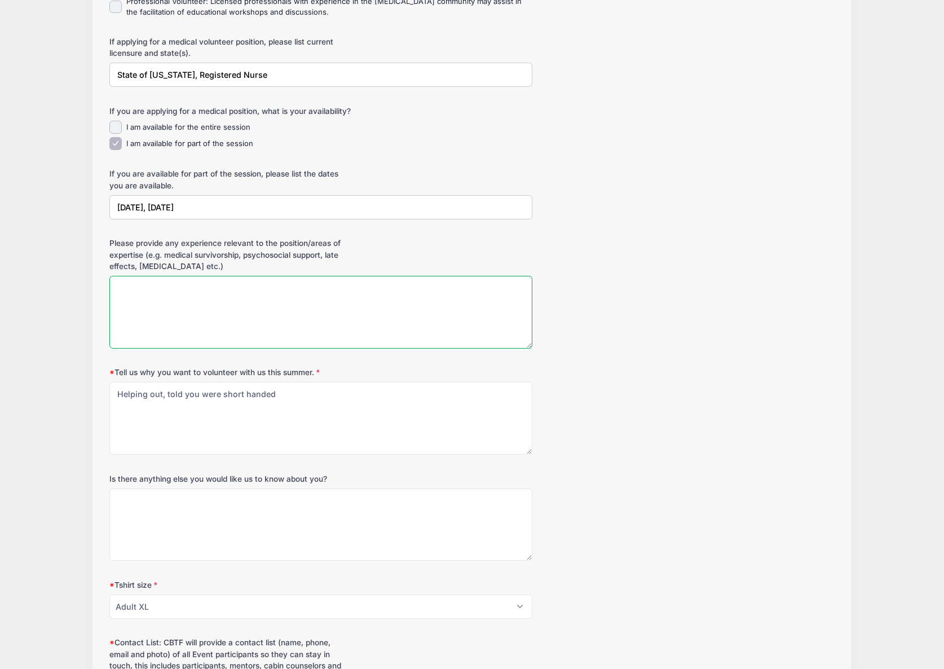
click at [208, 313] on textarea "Please provide any experience relevant to the position/areas of expertise (e.g.…" at bounding box center [320, 312] width 423 height 73
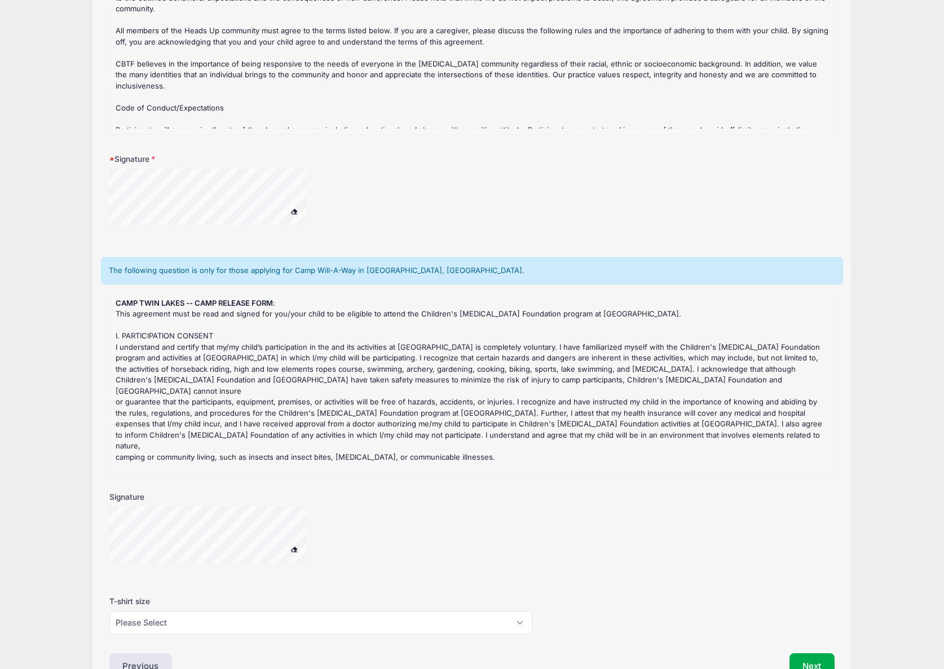
scroll to position [1992, 0]
click at [295, 551] on span at bounding box center [294, 548] width 8 height 6
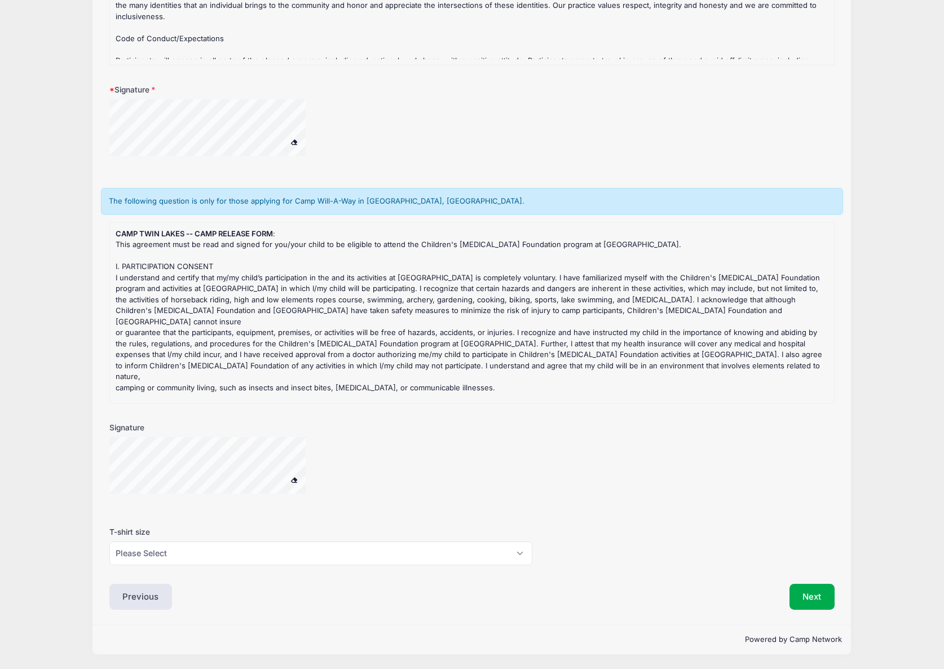
scroll to position [2071, 0]
click at [321, 550] on select "Please Select XS S M L XL 2XL 3XL" at bounding box center [320, 553] width 423 height 24
select select "XL"
click at [109, 541] on select "Please Select XS S M L XL 2XL 3XL" at bounding box center [320, 553] width 423 height 24
click at [811, 595] on button "Next" at bounding box center [812, 596] width 46 height 26
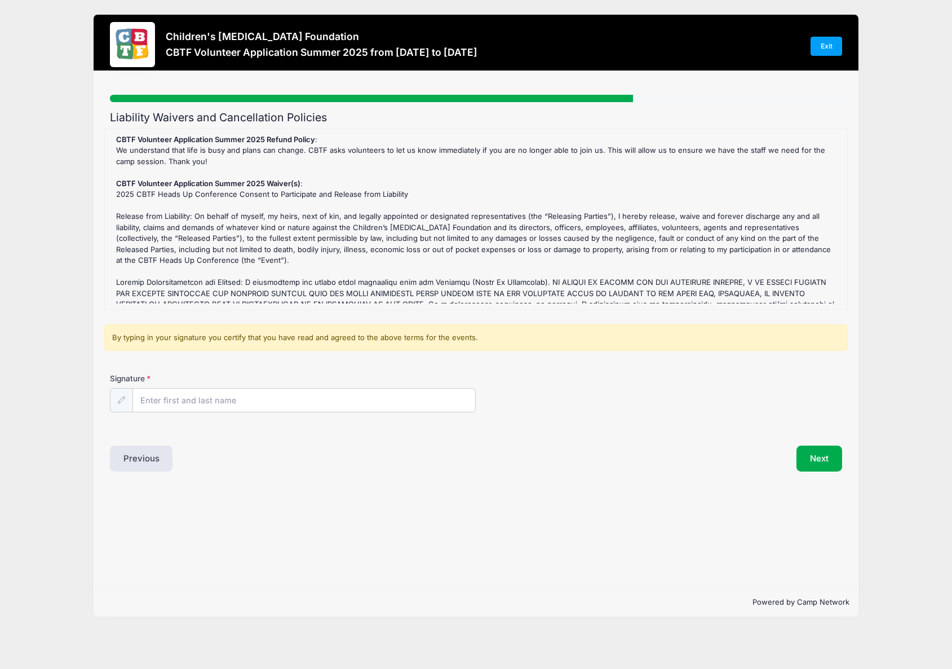
scroll to position [0, 0]
click at [231, 404] on input "Signature" at bounding box center [304, 400] width 343 height 24
type input "Nicolo Amico"
click at [804, 460] on button "Next" at bounding box center [820, 458] width 46 height 26
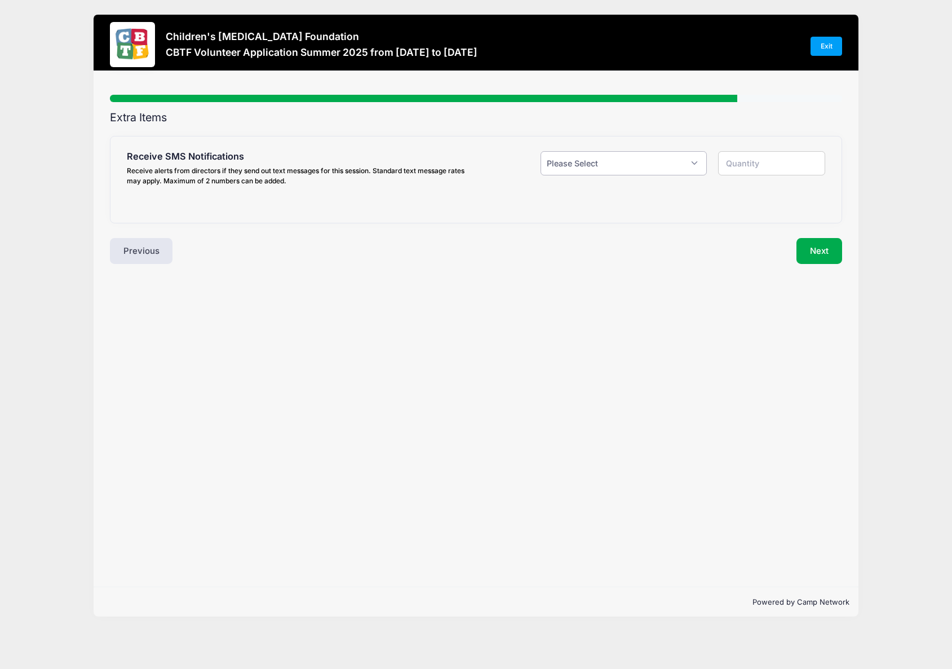
click at [635, 163] on select "Please Select Yes ($0.00) No" at bounding box center [624, 163] width 166 height 24
select select "1"
click at [541, 151] on select "Please Select Yes ($0.00) No" at bounding box center [624, 163] width 166 height 24
type input "1"
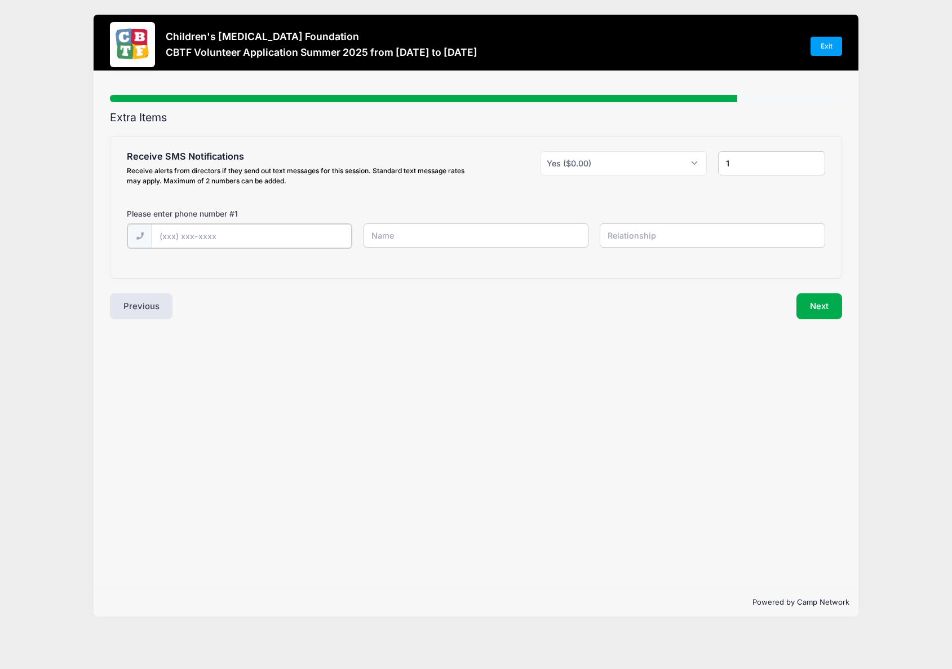
click at [0, 0] on input "text" at bounding box center [0, 0] width 0 height 0
type input "(586) 785-6091"
type input "nicolo"
type input "a"
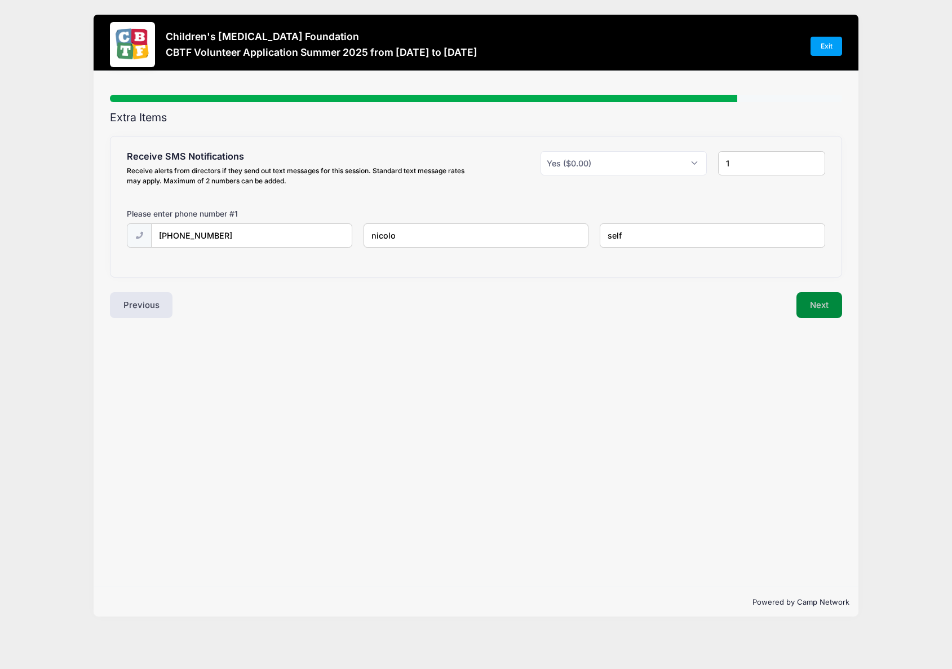
type input "self"
click at [802, 301] on button "Next" at bounding box center [820, 305] width 46 height 26
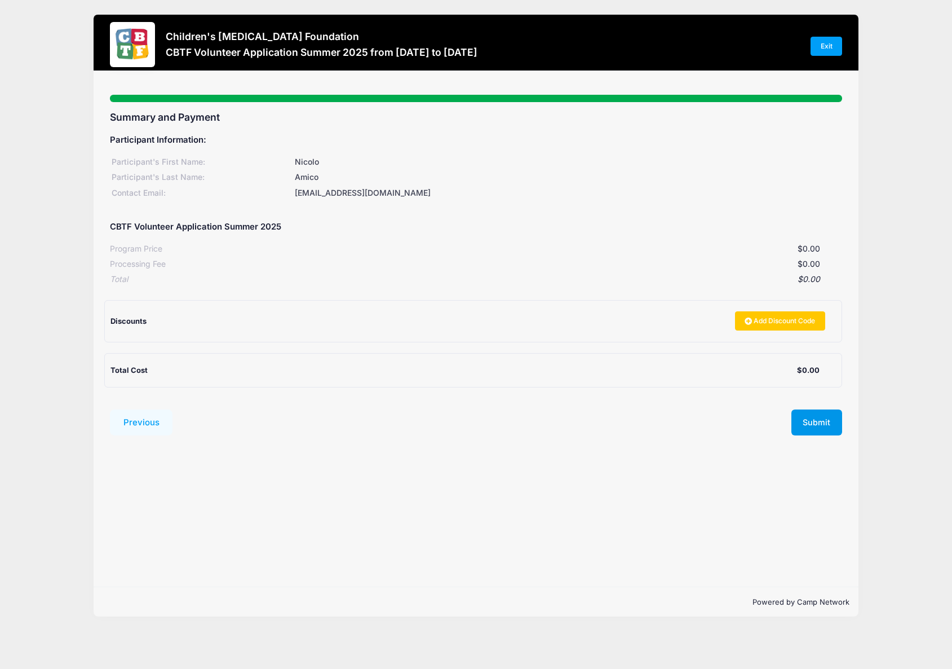
click at [818, 417] on button "Submit" at bounding box center [816, 422] width 51 height 26
